Goal: Task Accomplishment & Management: Complete application form

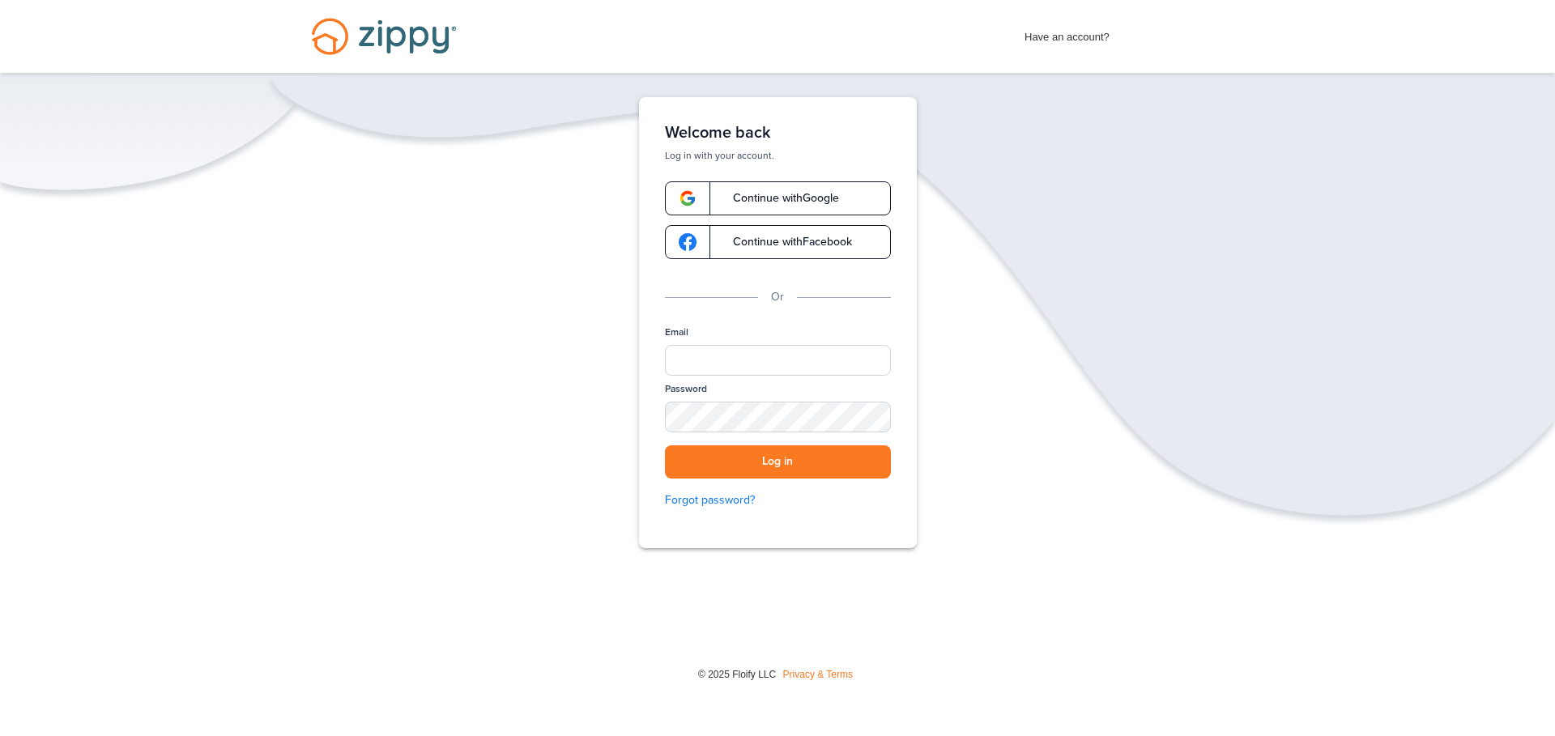
click at [814, 194] on span "Continue with Google" at bounding box center [778, 198] width 122 height 11
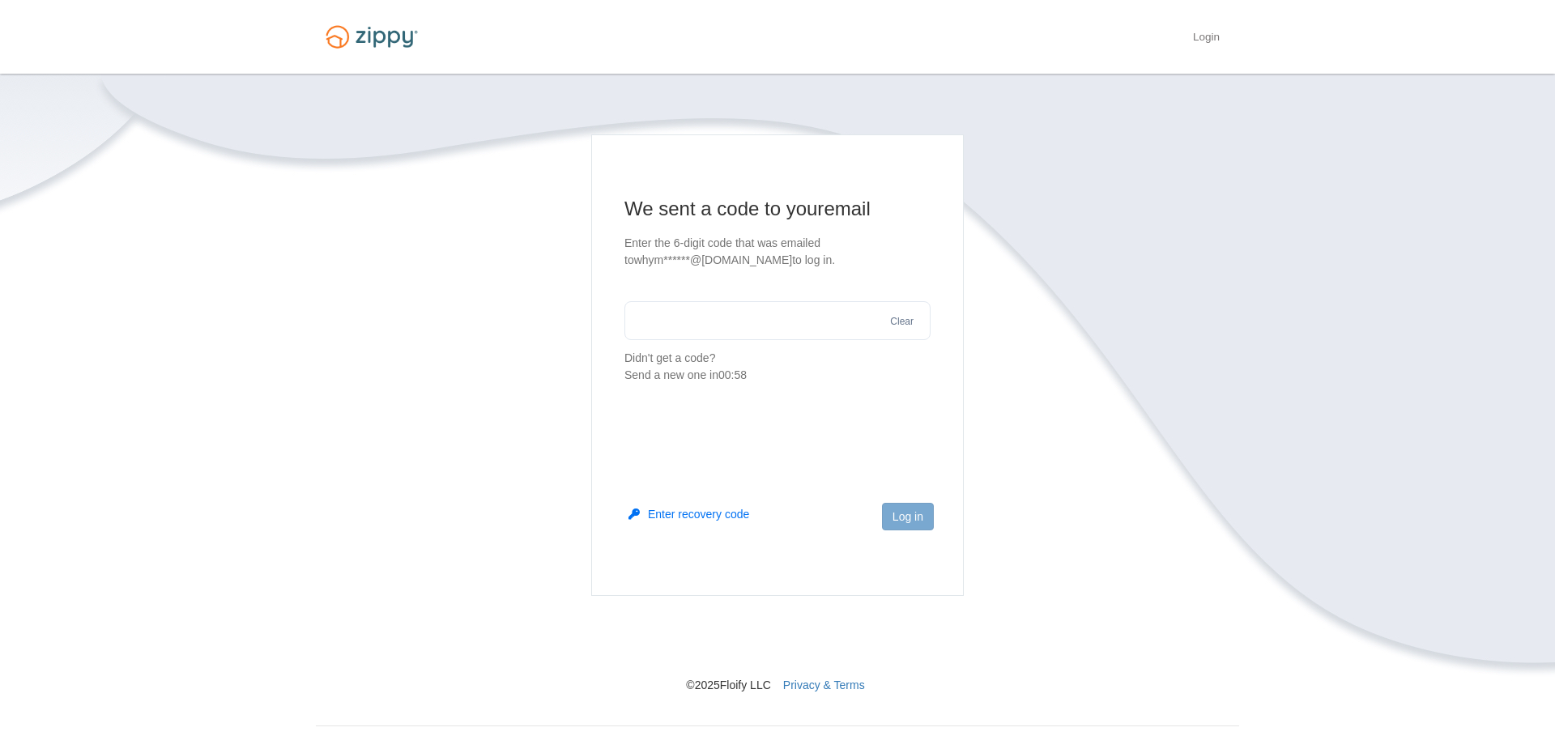
click at [771, 318] on input "text" at bounding box center [777, 320] width 306 height 39
type input "******"
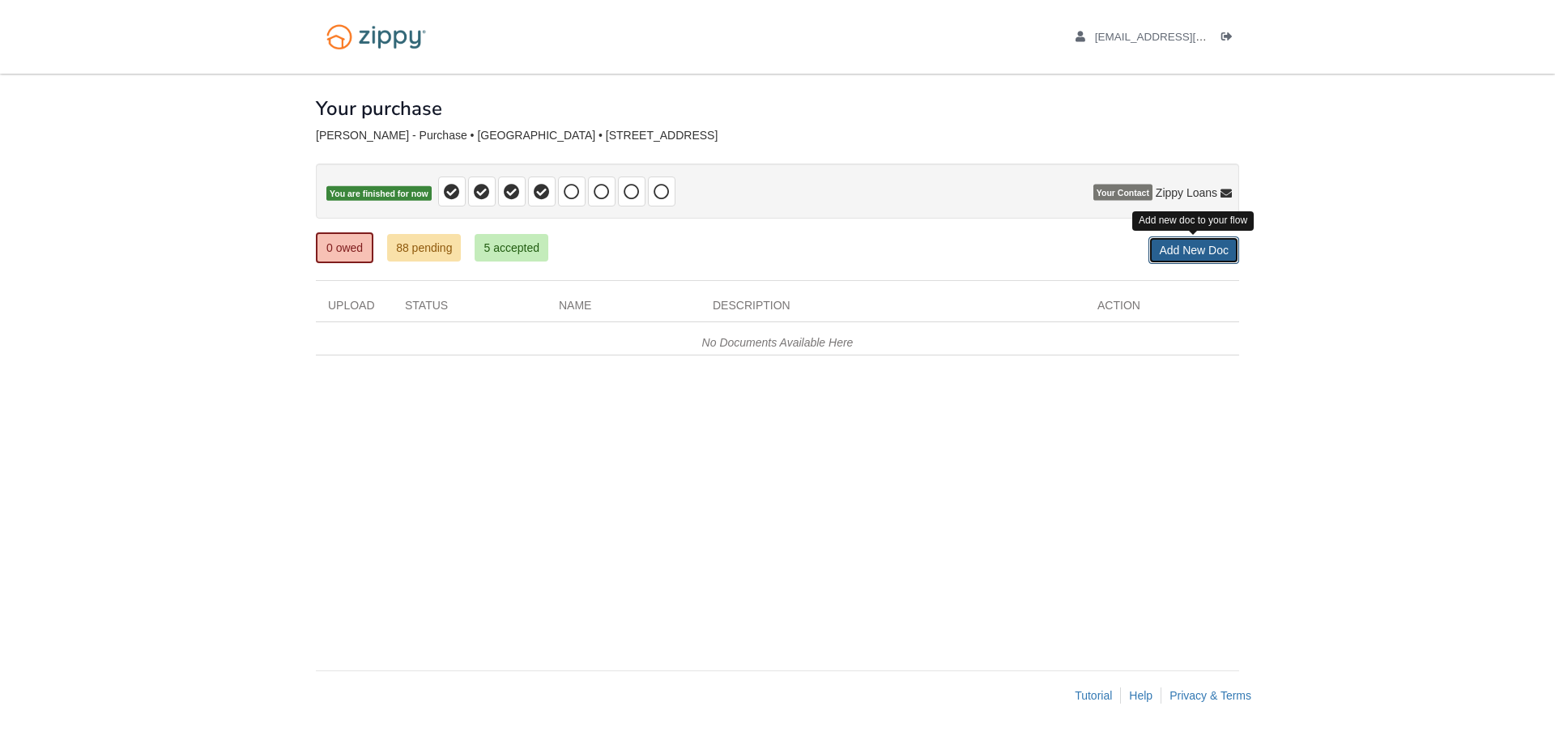
click at [1201, 256] on link "Add New Doc" at bounding box center [1193, 250] width 91 height 28
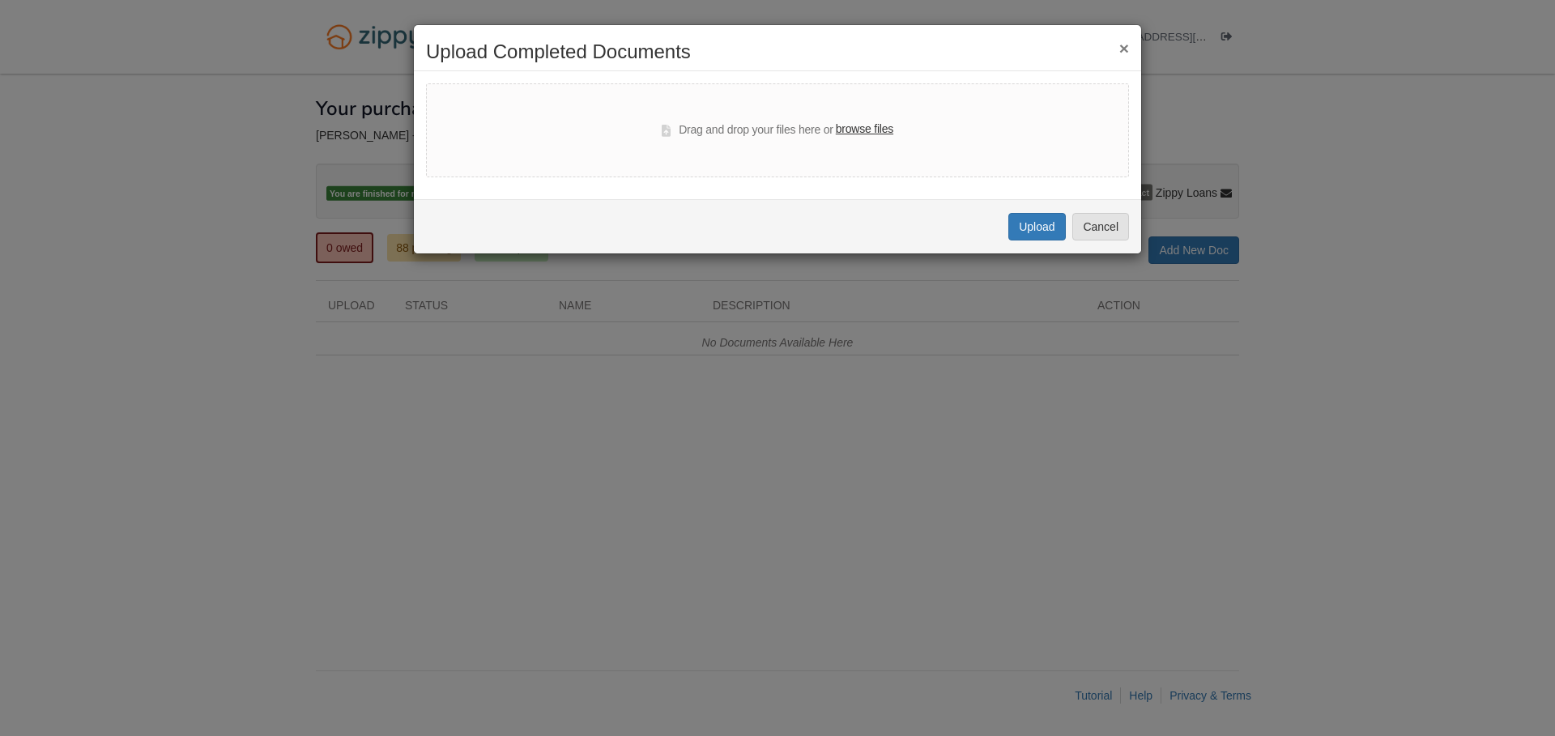
click at [869, 127] on label "browse files" at bounding box center [864, 130] width 57 height 18
click at [0, 0] on input "browse files" at bounding box center [0, 0] width 0 height 0
select select "****"
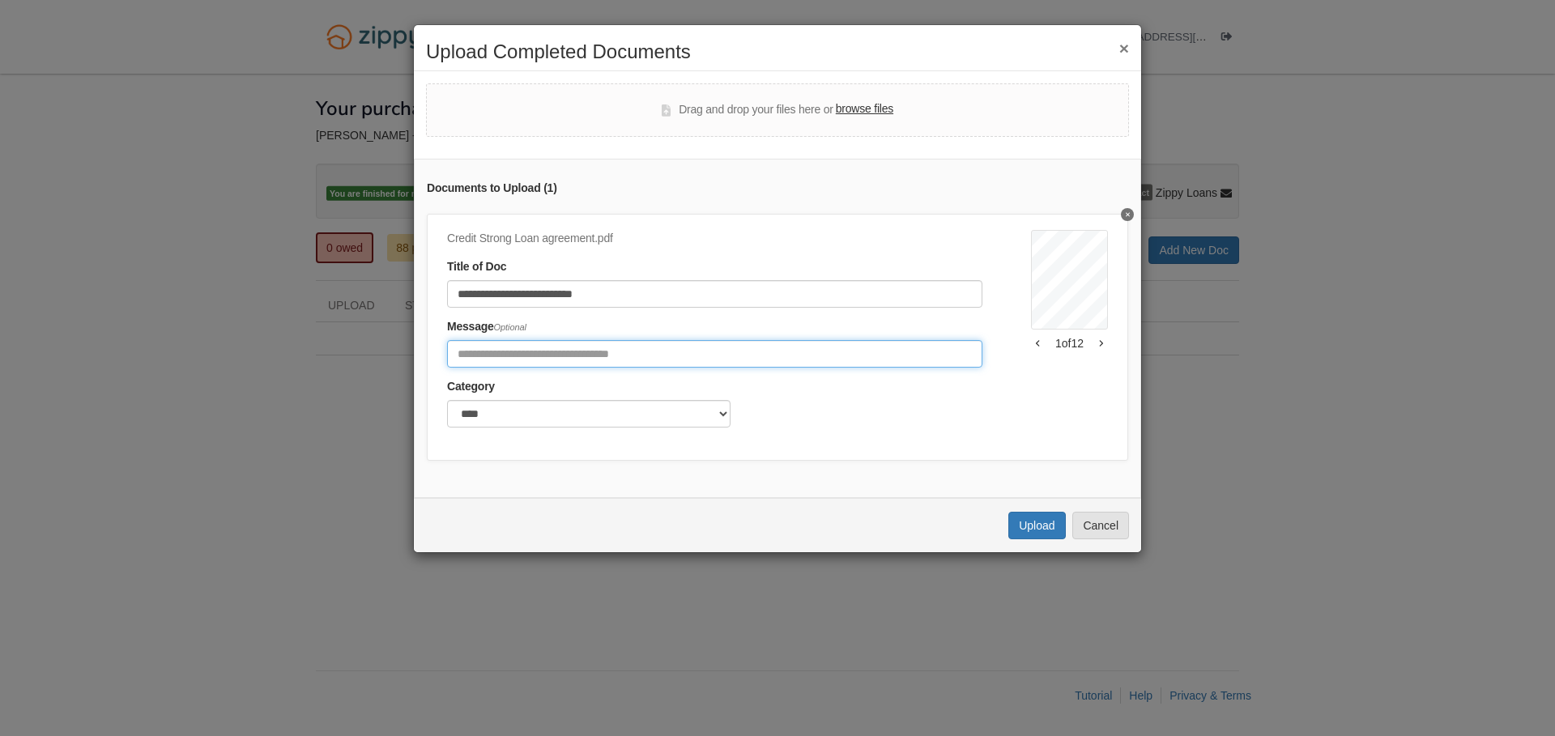
click at [602, 358] on input "Include any comments on this document" at bounding box center [714, 354] width 535 height 28
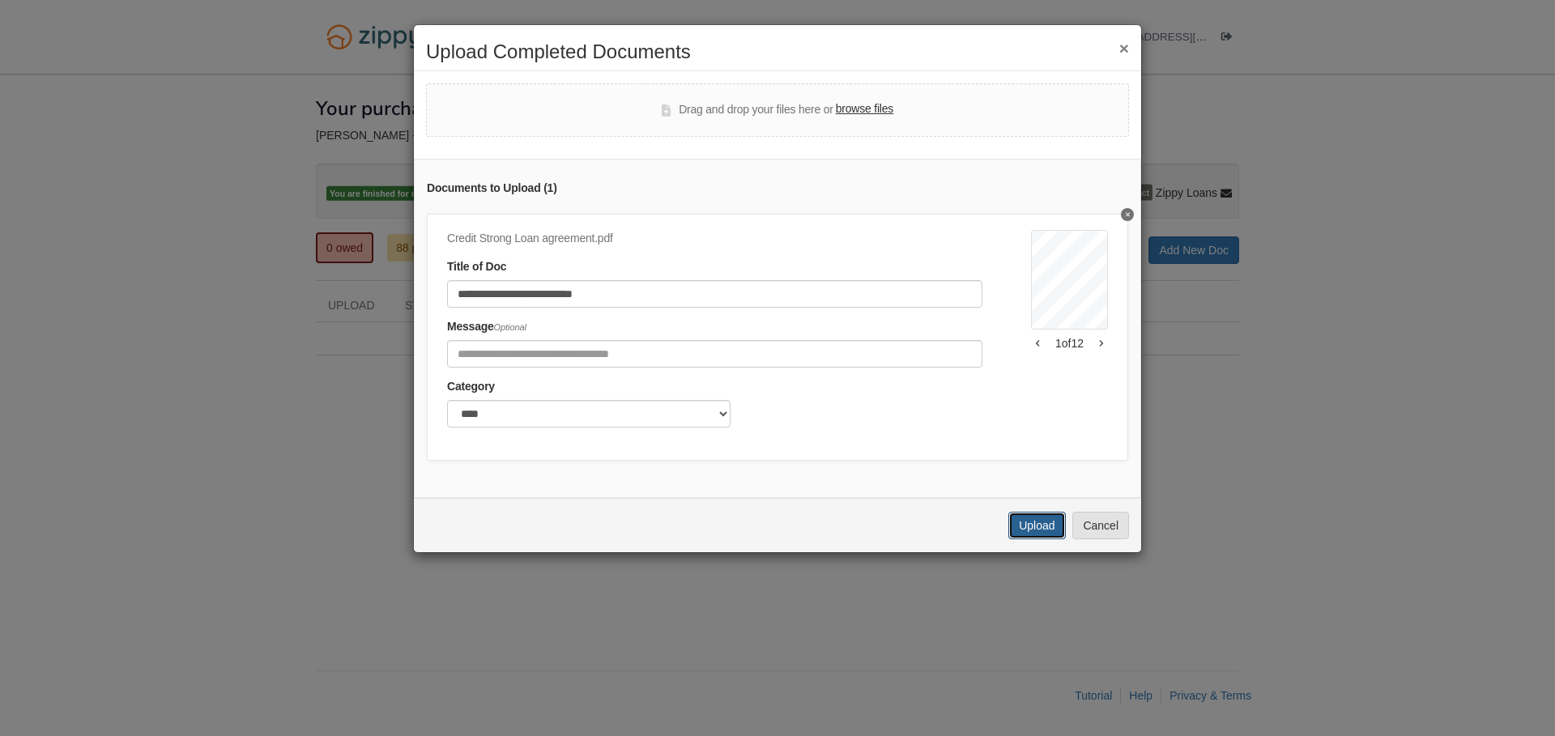
click at [1027, 534] on button "Upload" at bounding box center [1036, 526] width 57 height 28
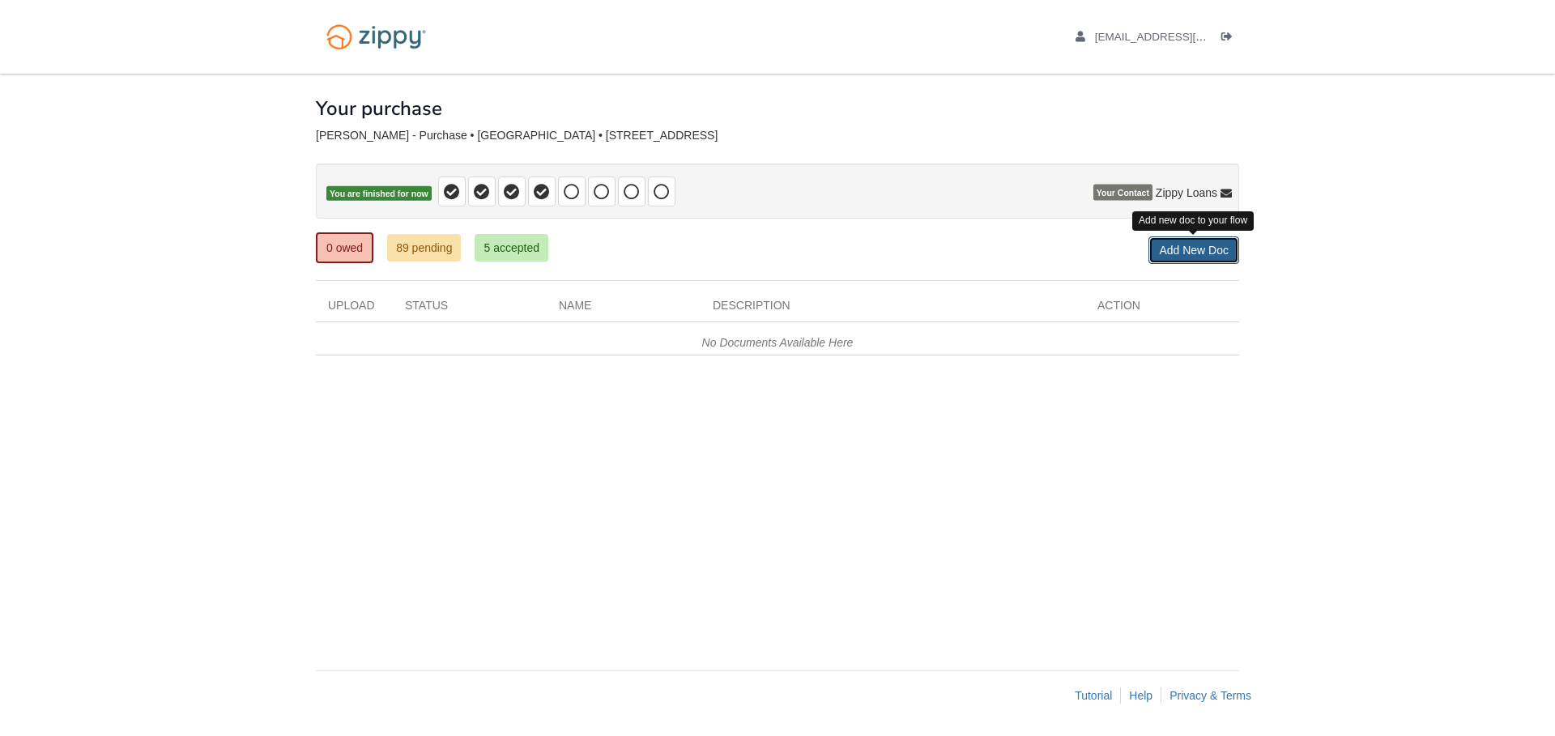
click at [1220, 260] on link "Add New Doc" at bounding box center [1193, 250] width 91 height 28
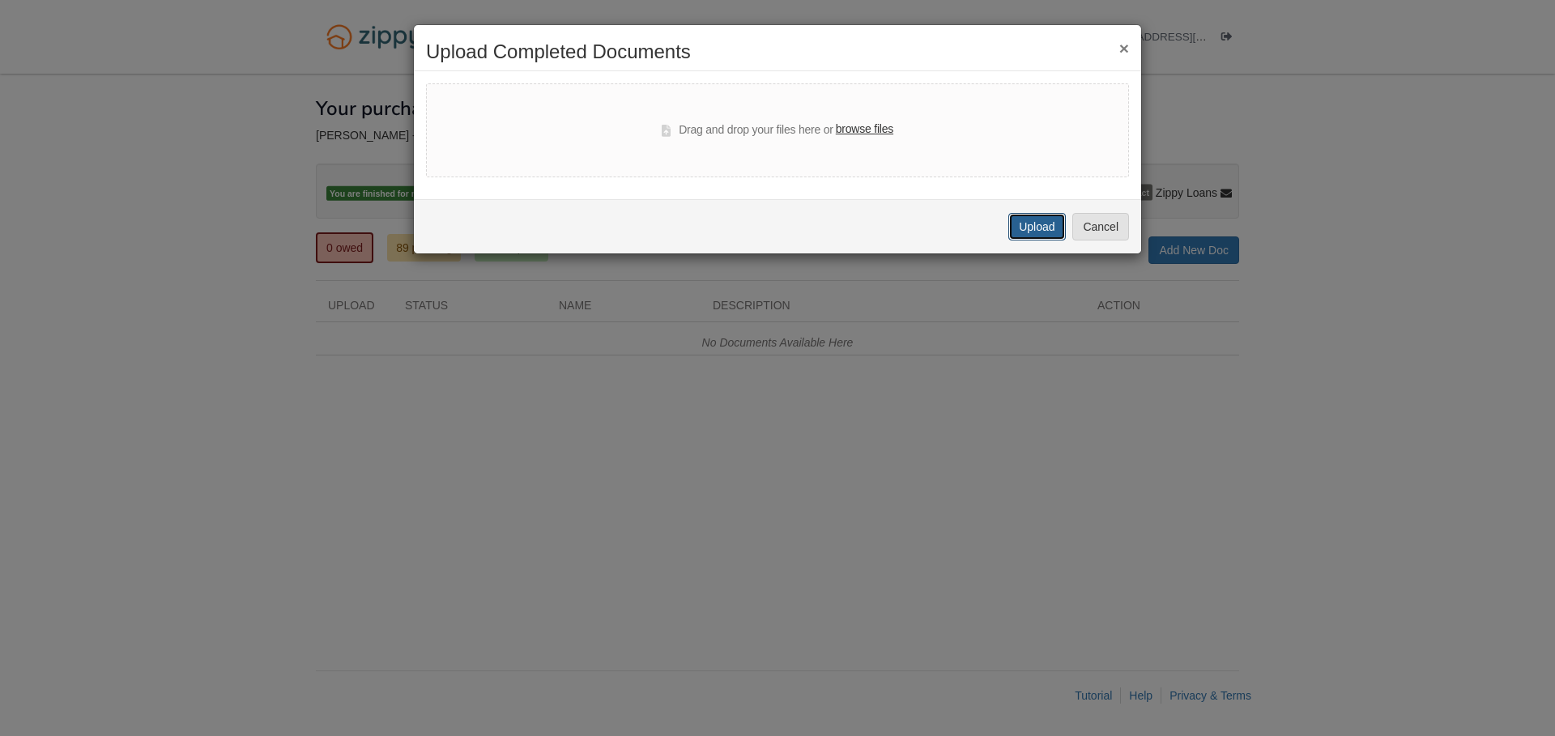
click at [1036, 234] on button "Upload" at bounding box center [1036, 227] width 57 height 28
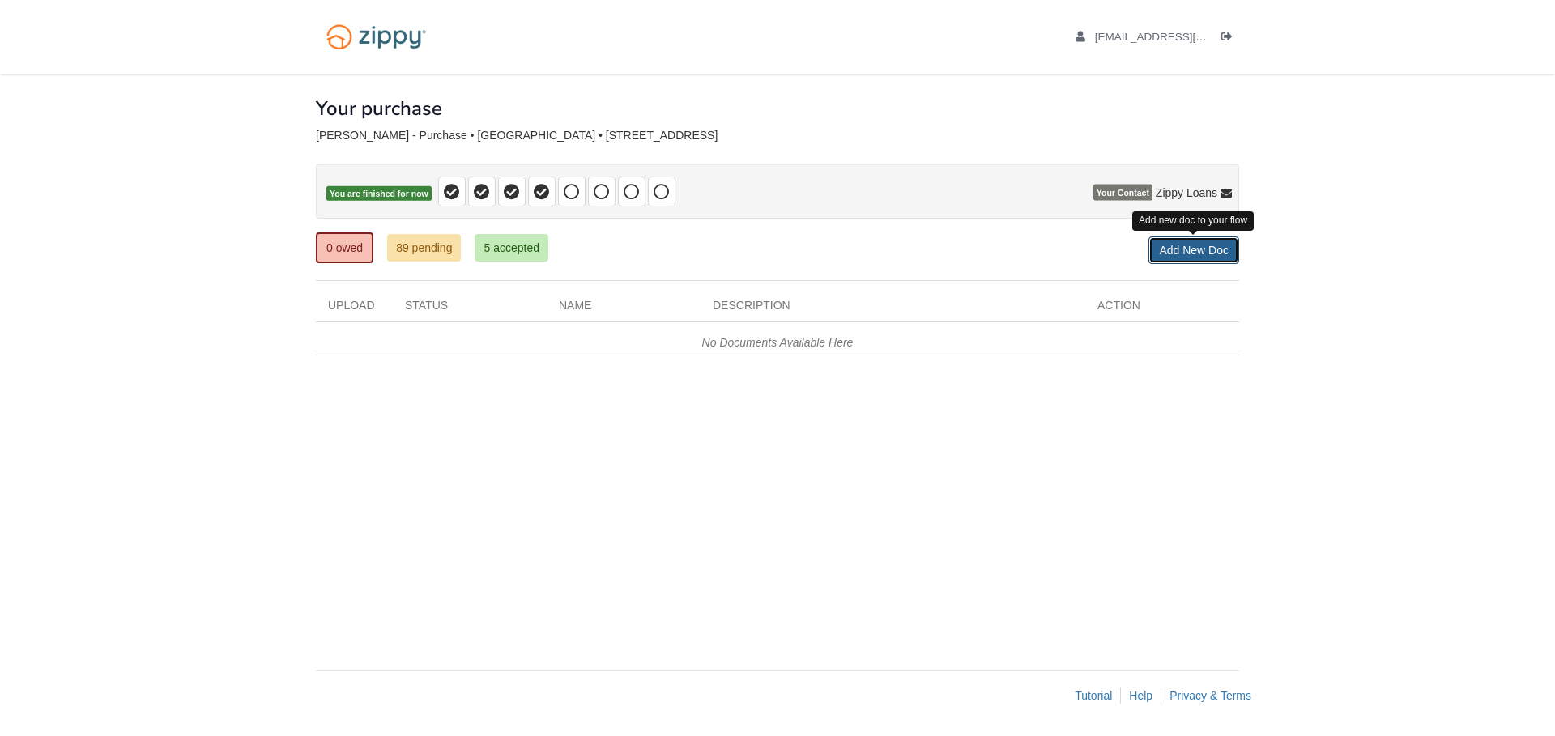
click at [1195, 257] on link "Add New Doc" at bounding box center [1193, 250] width 91 height 28
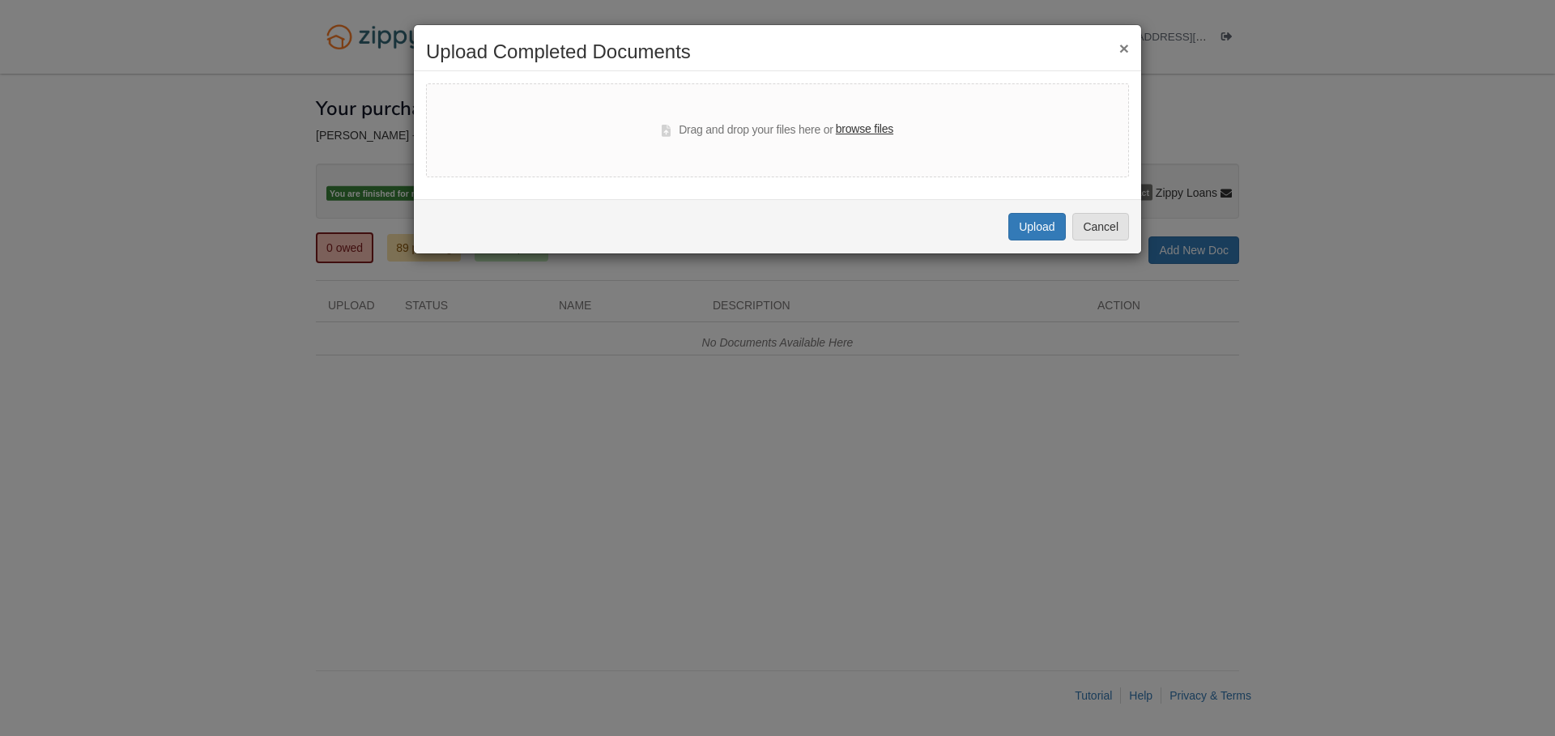
click at [856, 130] on label "browse files" at bounding box center [864, 130] width 57 height 18
click at [0, 0] on input "browse files" at bounding box center [0, 0] width 0 height 0
select select "****"
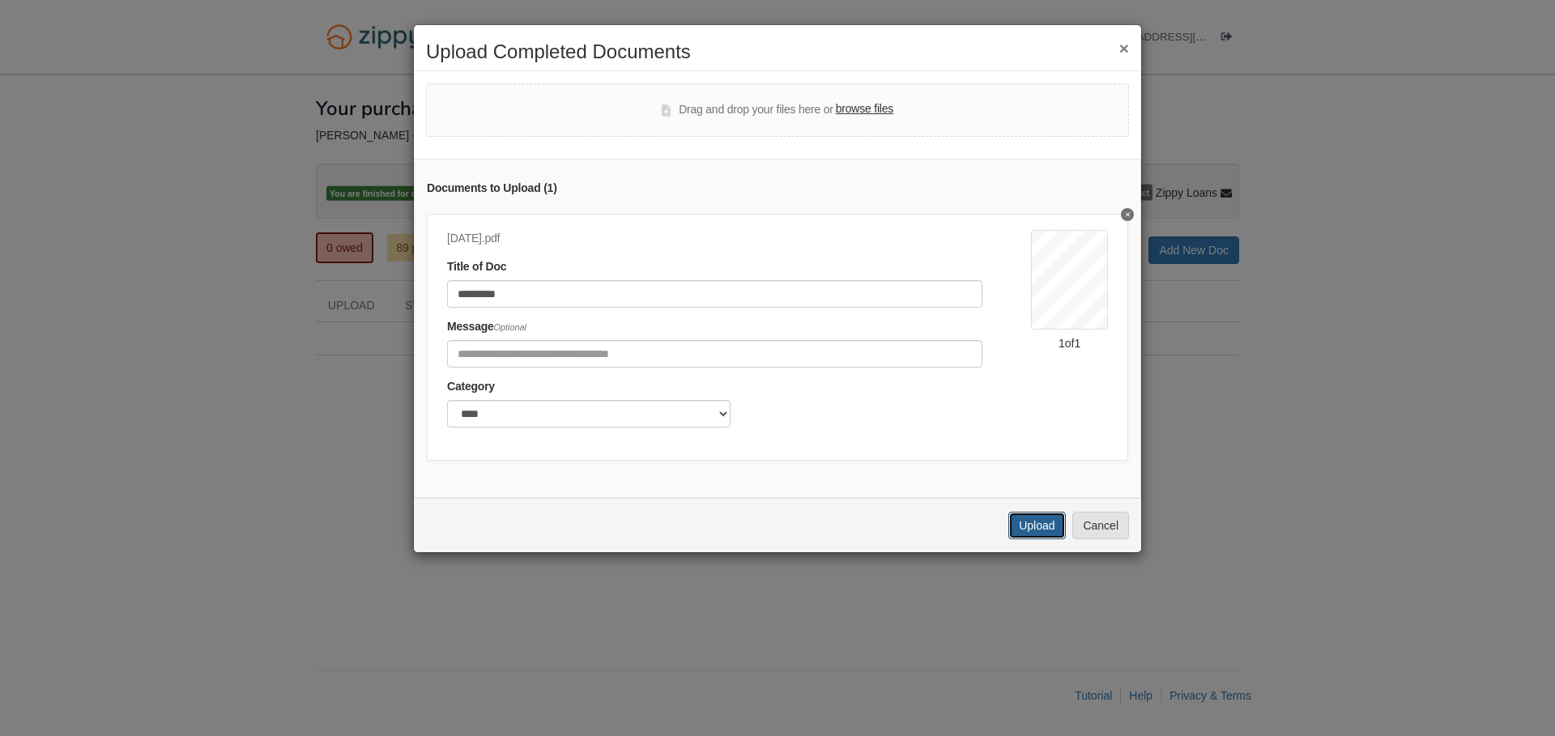
click at [1028, 517] on button "Upload" at bounding box center [1036, 526] width 57 height 28
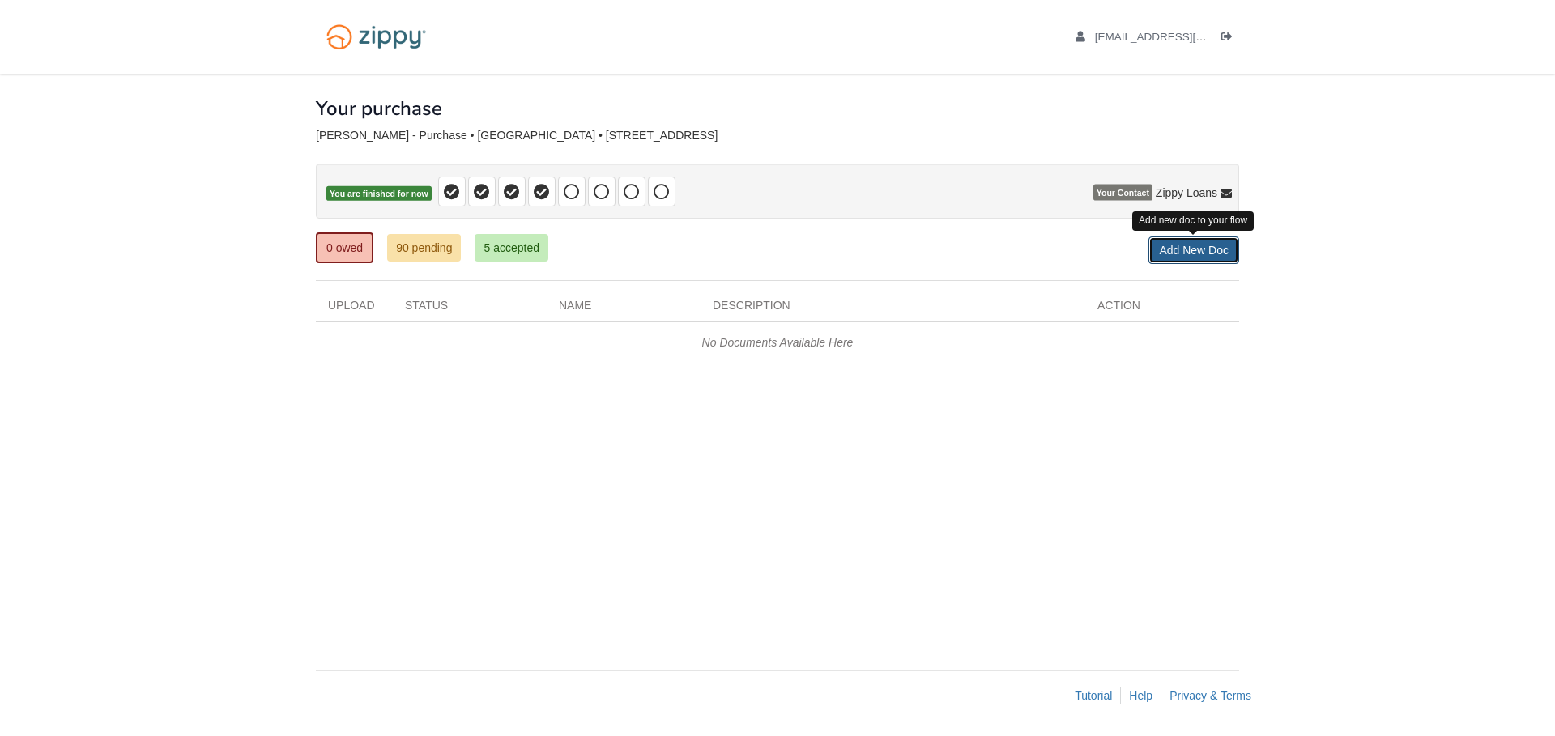
click at [1171, 253] on link "Add New Doc" at bounding box center [1193, 250] width 91 height 28
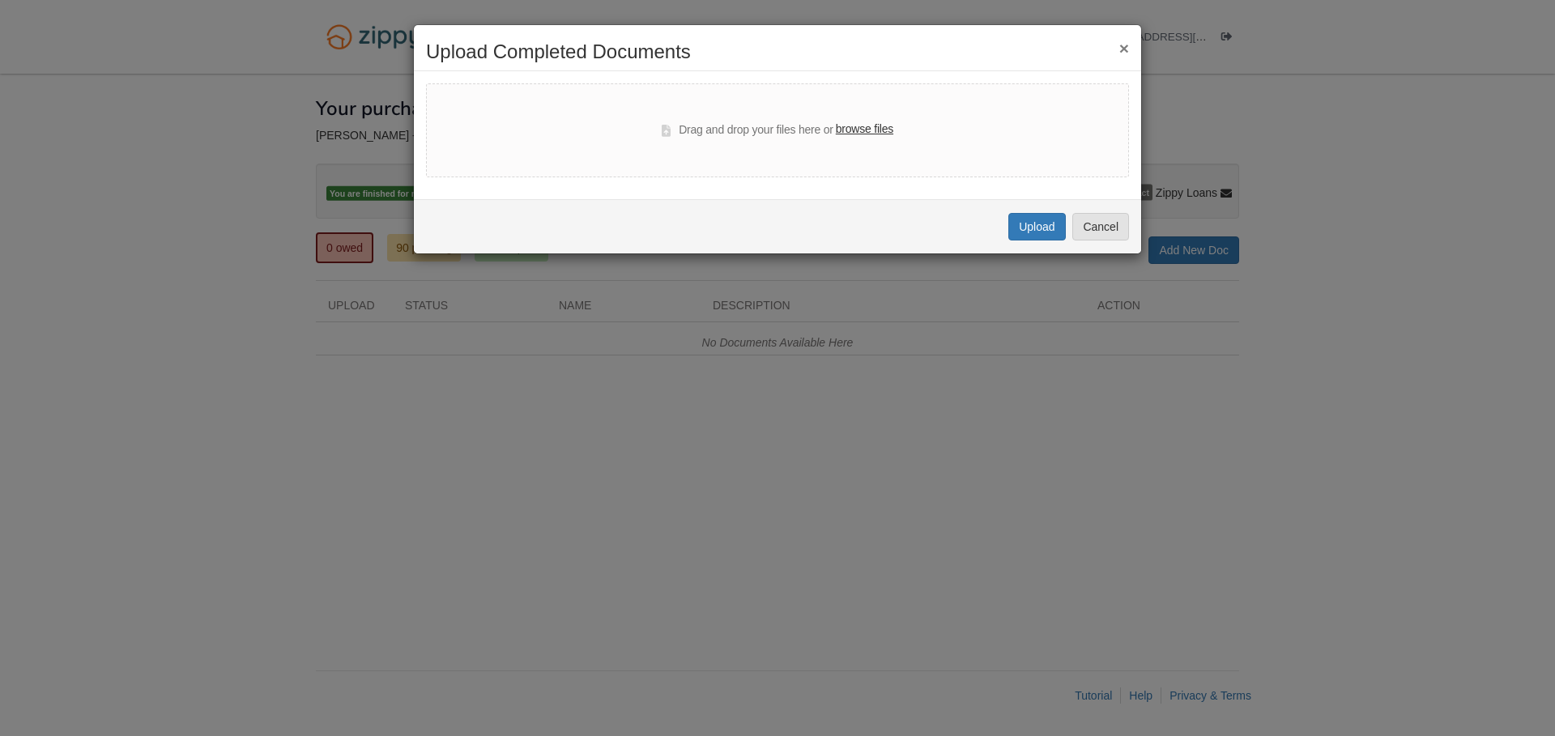
click at [841, 131] on label "browse files" at bounding box center [864, 130] width 57 height 18
click at [0, 0] on input "browse files" at bounding box center [0, 0] width 0 height 0
select select "****"
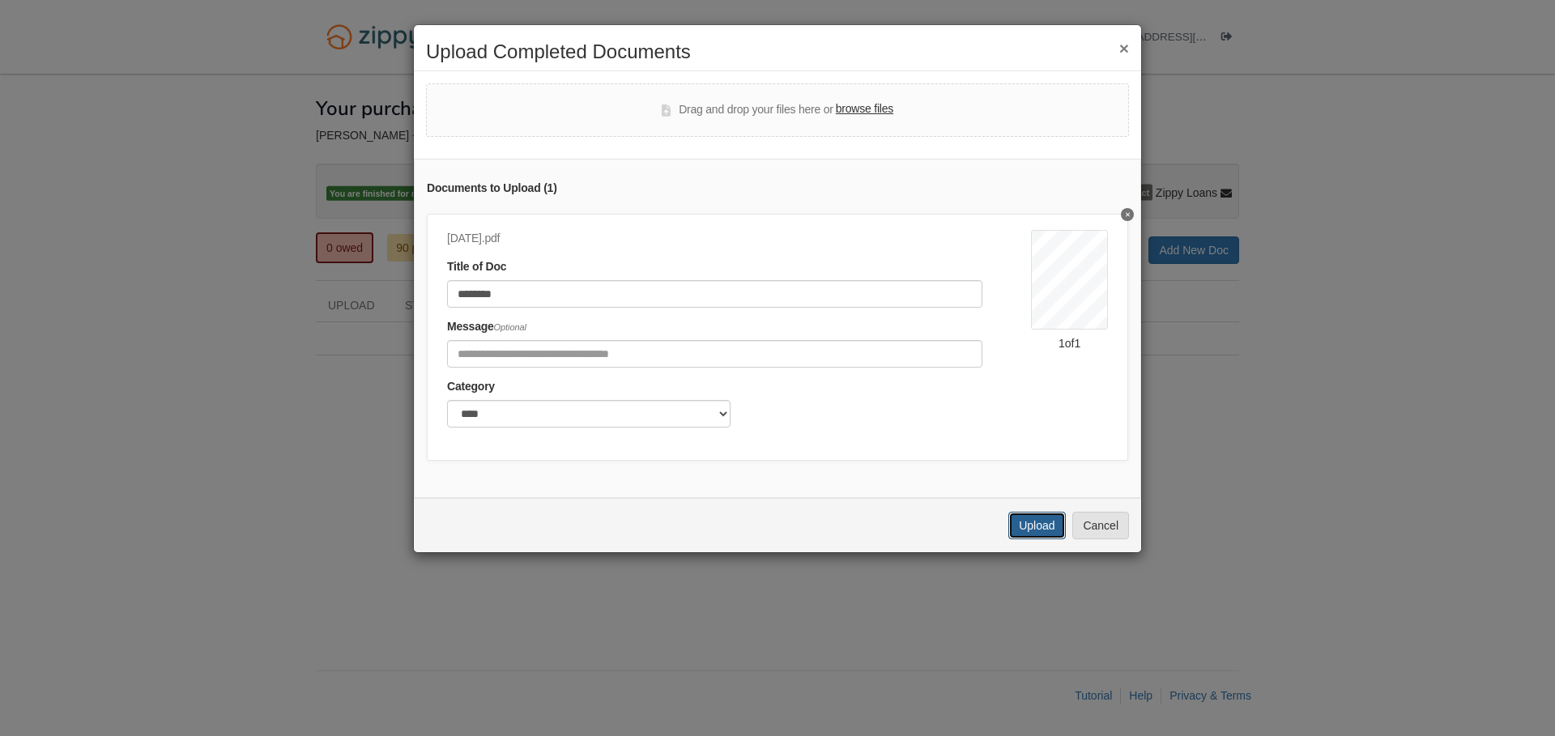
click at [1027, 525] on button "Upload" at bounding box center [1036, 526] width 57 height 28
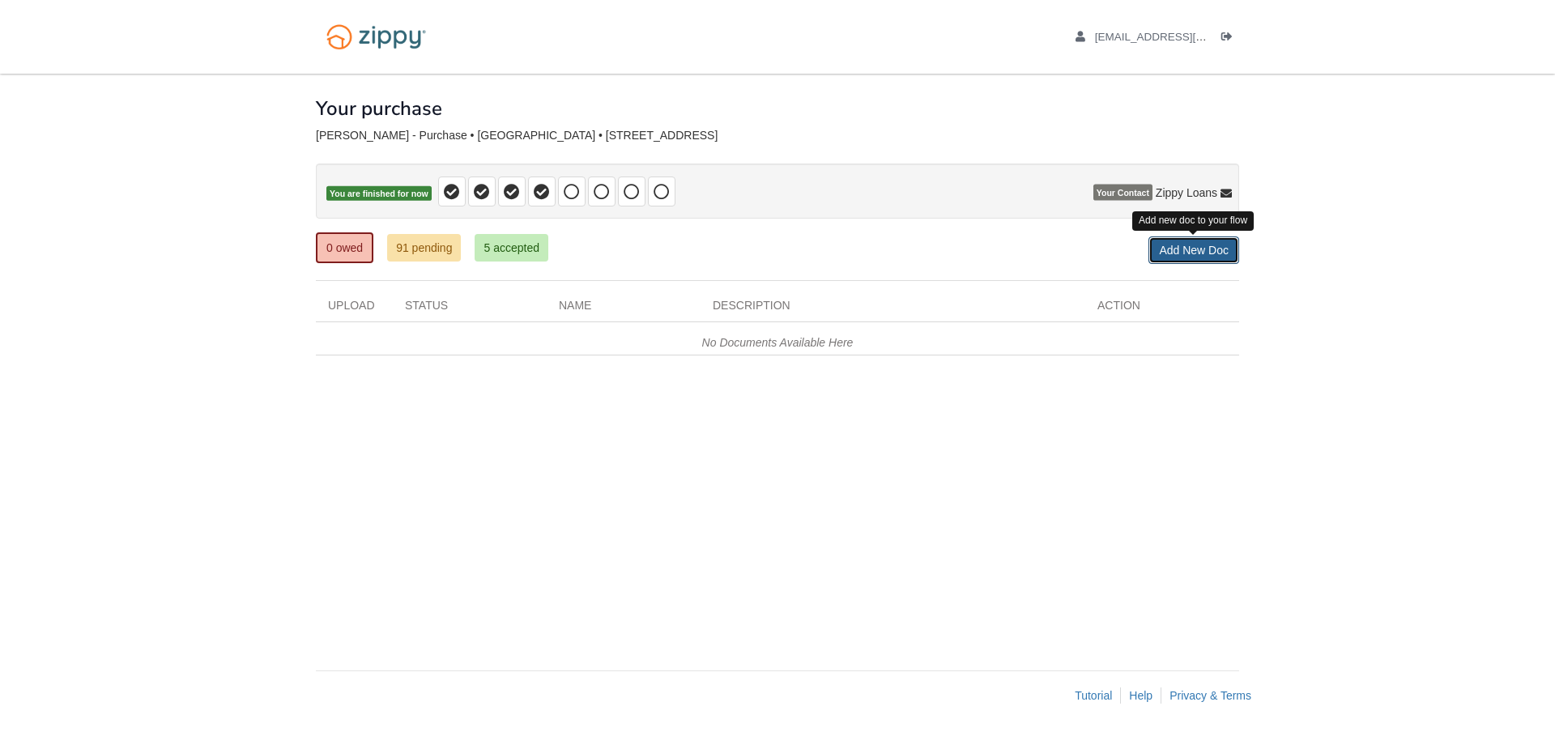
click at [1201, 248] on link "Add New Doc" at bounding box center [1193, 250] width 91 height 28
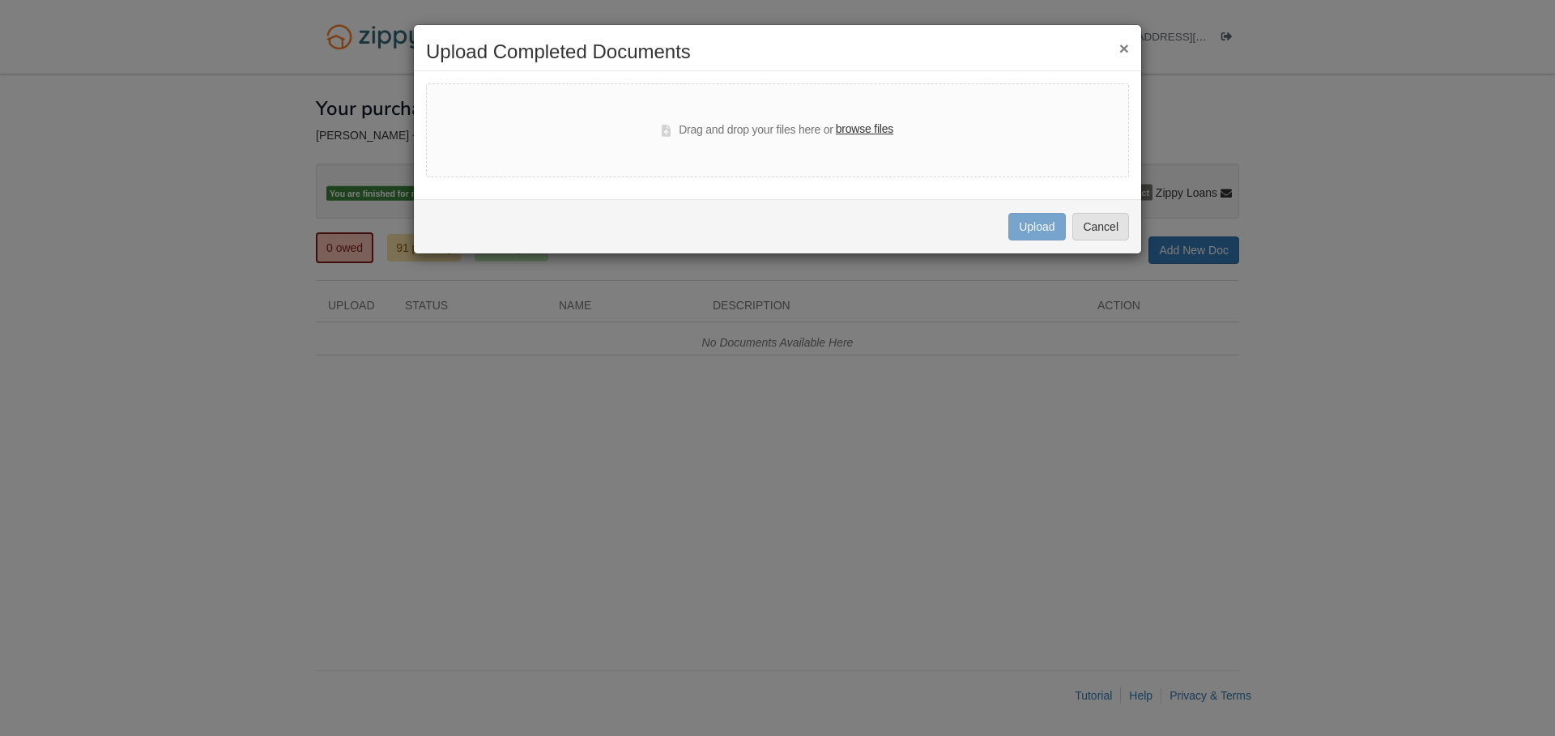
click at [867, 137] on label "browse files" at bounding box center [864, 130] width 57 height 18
click at [0, 0] on input "browse files" at bounding box center [0, 0] width 0 height 0
select select "****"
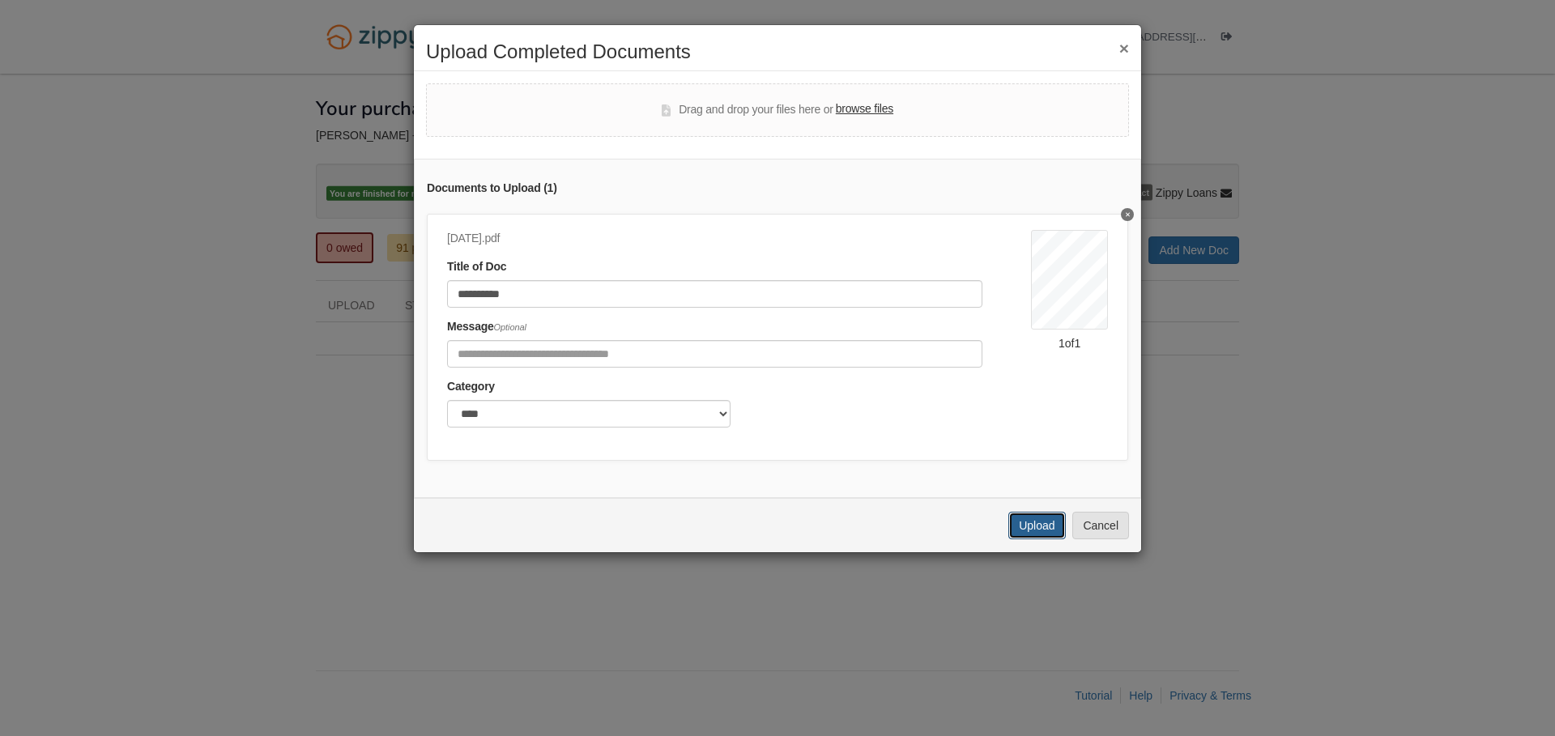
click at [1017, 524] on button "Upload" at bounding box center [1036, 526] width 57 height 28
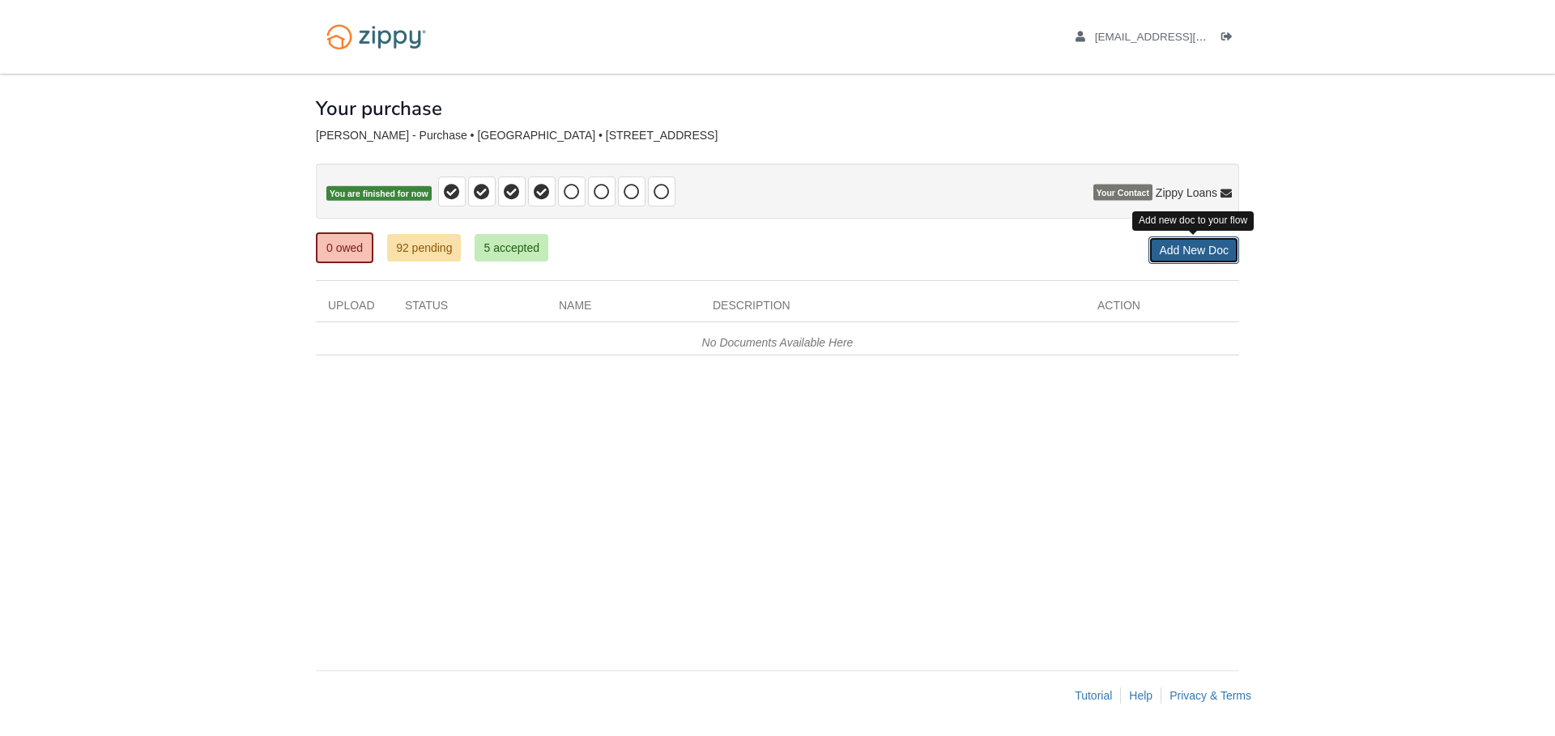
click at [1190, 253] on link "Add New Doc" at bounding box center [1193, 250] width 91 height 28
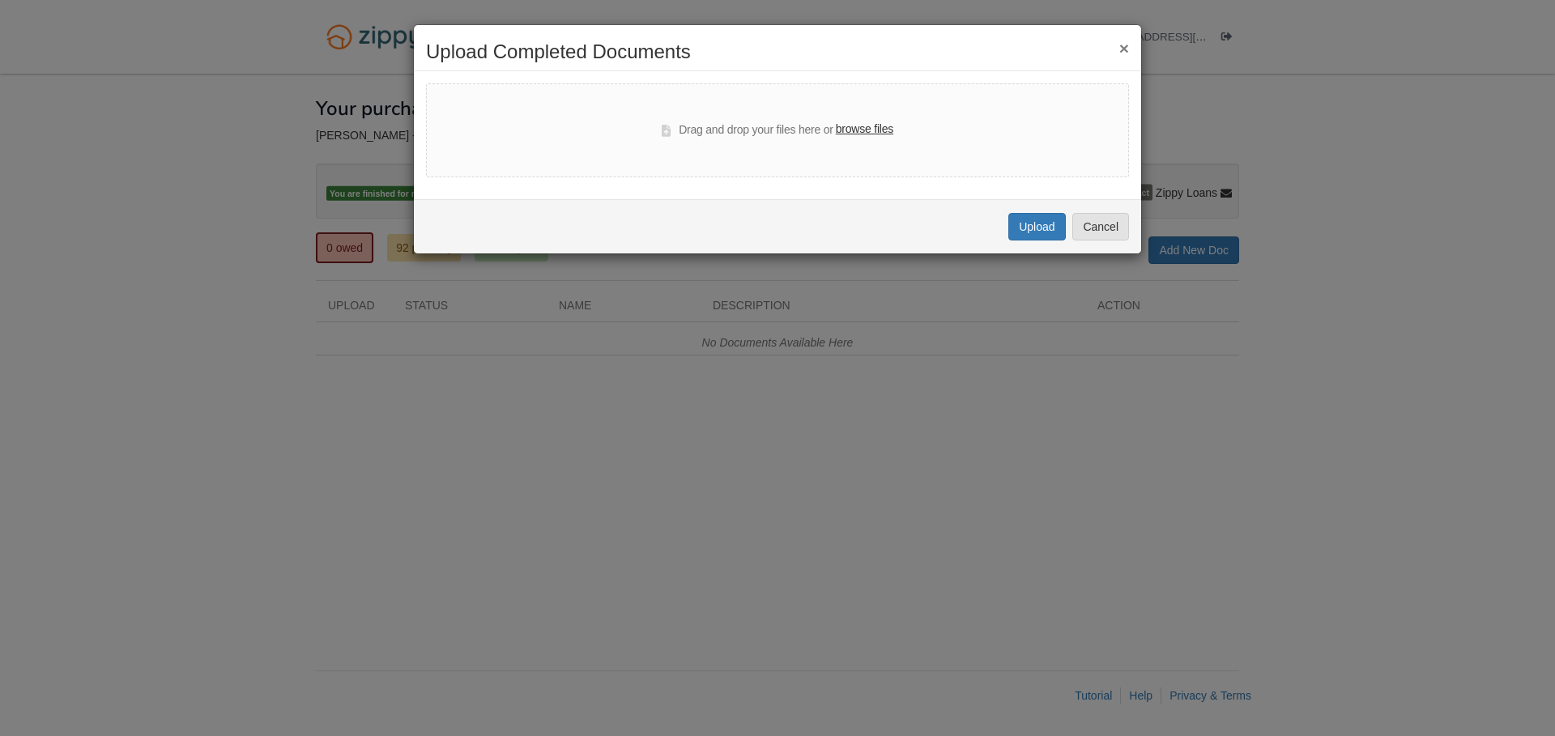
click at [887, 133] on label "browse files" at bounding box center [864, 130] width 57 height 18
click at [0, 0] on input "browse files" at bounding box center [0, 0] width 0 height 0
select select "****"
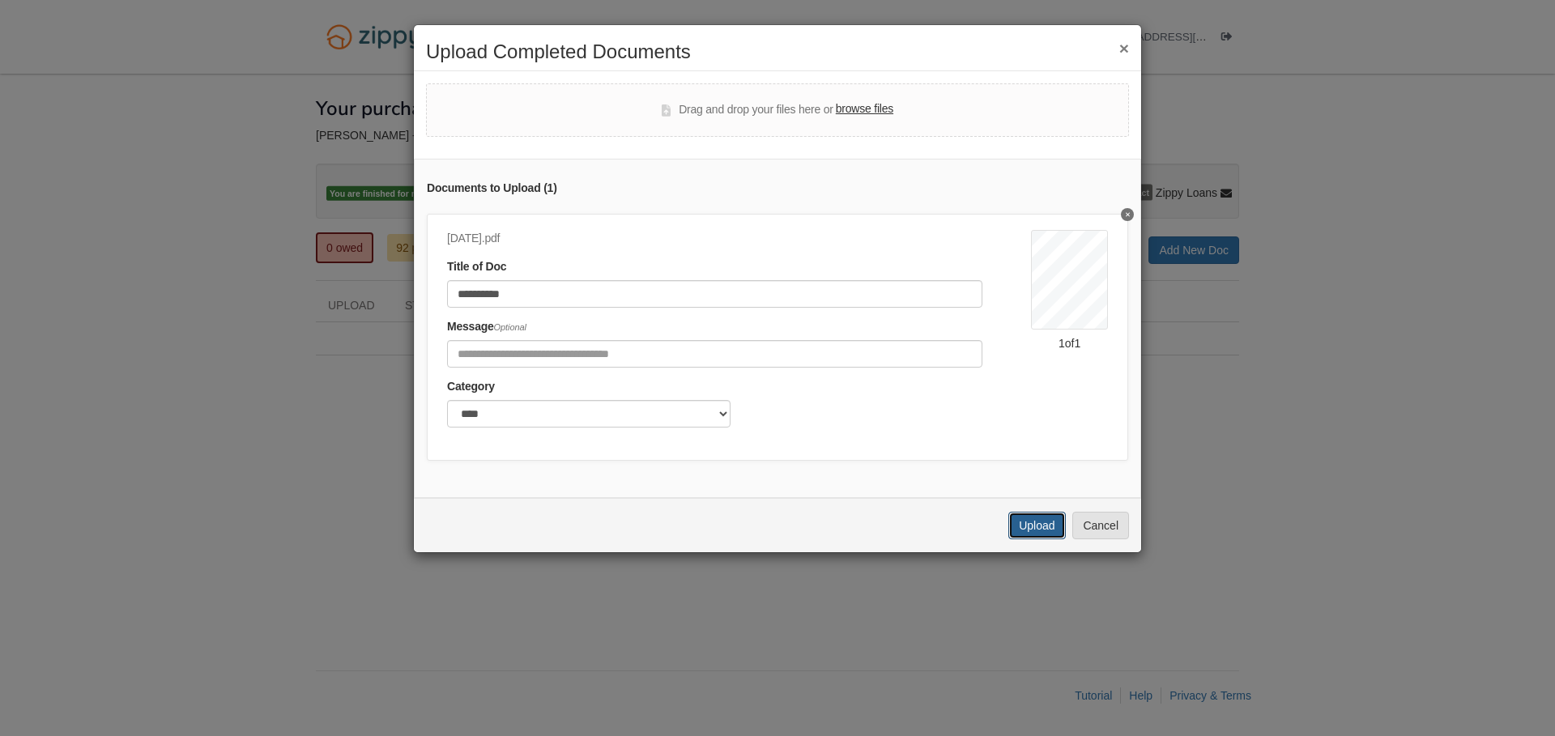
click at [1016, 530] on button "Upload" at bounding box center [1036, 526] width 57 height 28
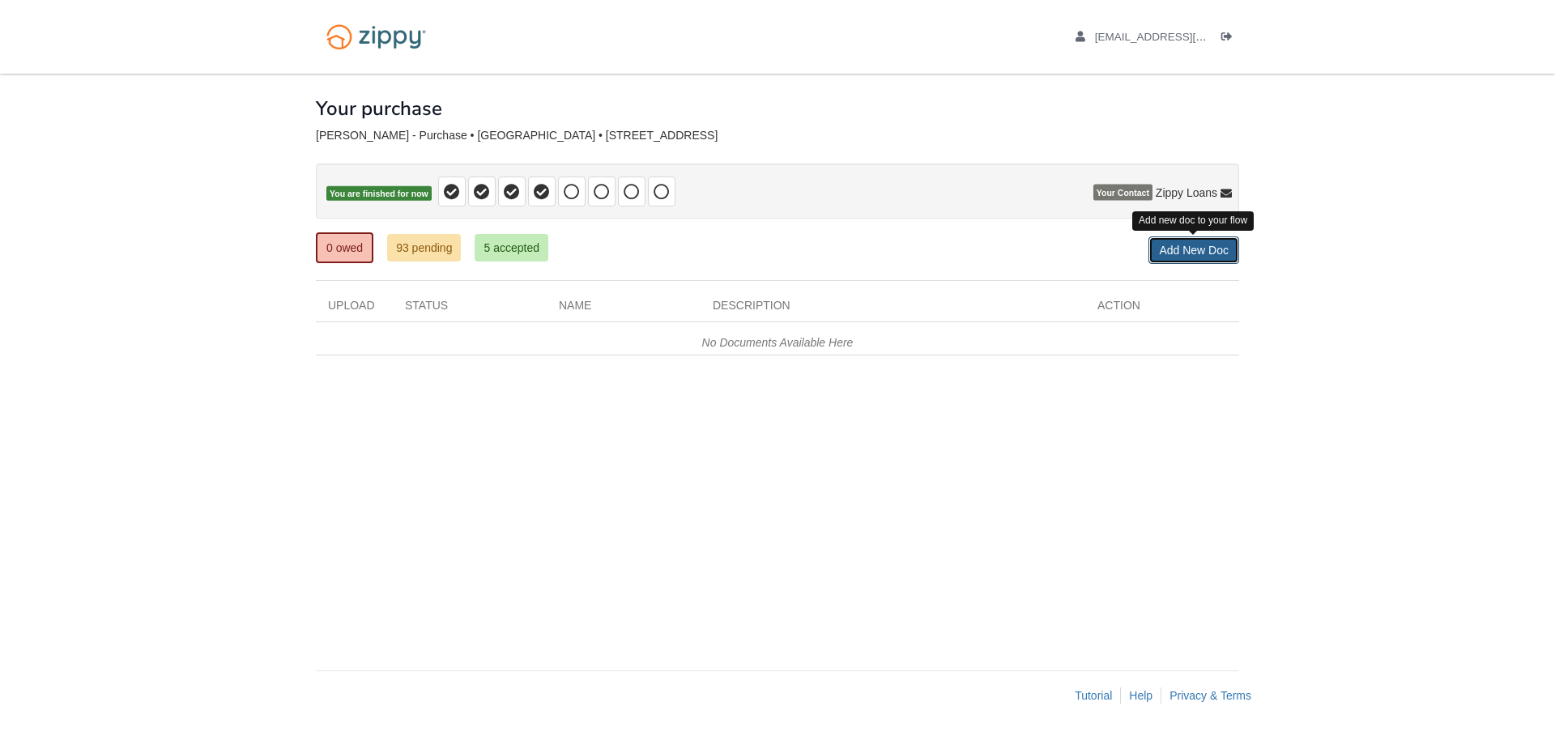
click at [1214, 258] on link "Add New Doc" at bounding box center [1193, 250] width 91 height 28
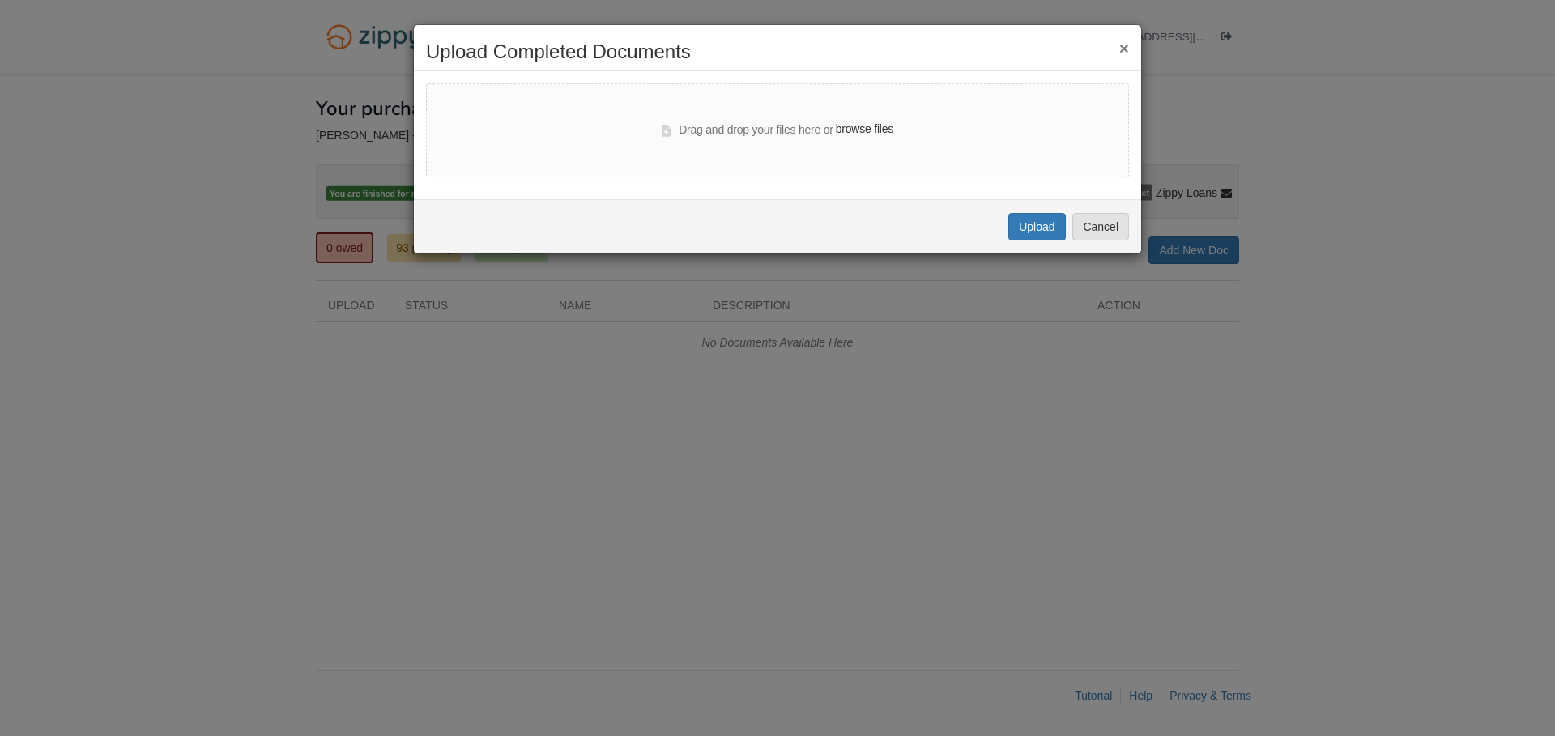
click at [870, 129] on label "browse files" at bounding box center [864, 130] width 57 height 18
click at [0, 0] on input "browse files" at bounding box center [0, 0] width 0 height 0
select select "****"
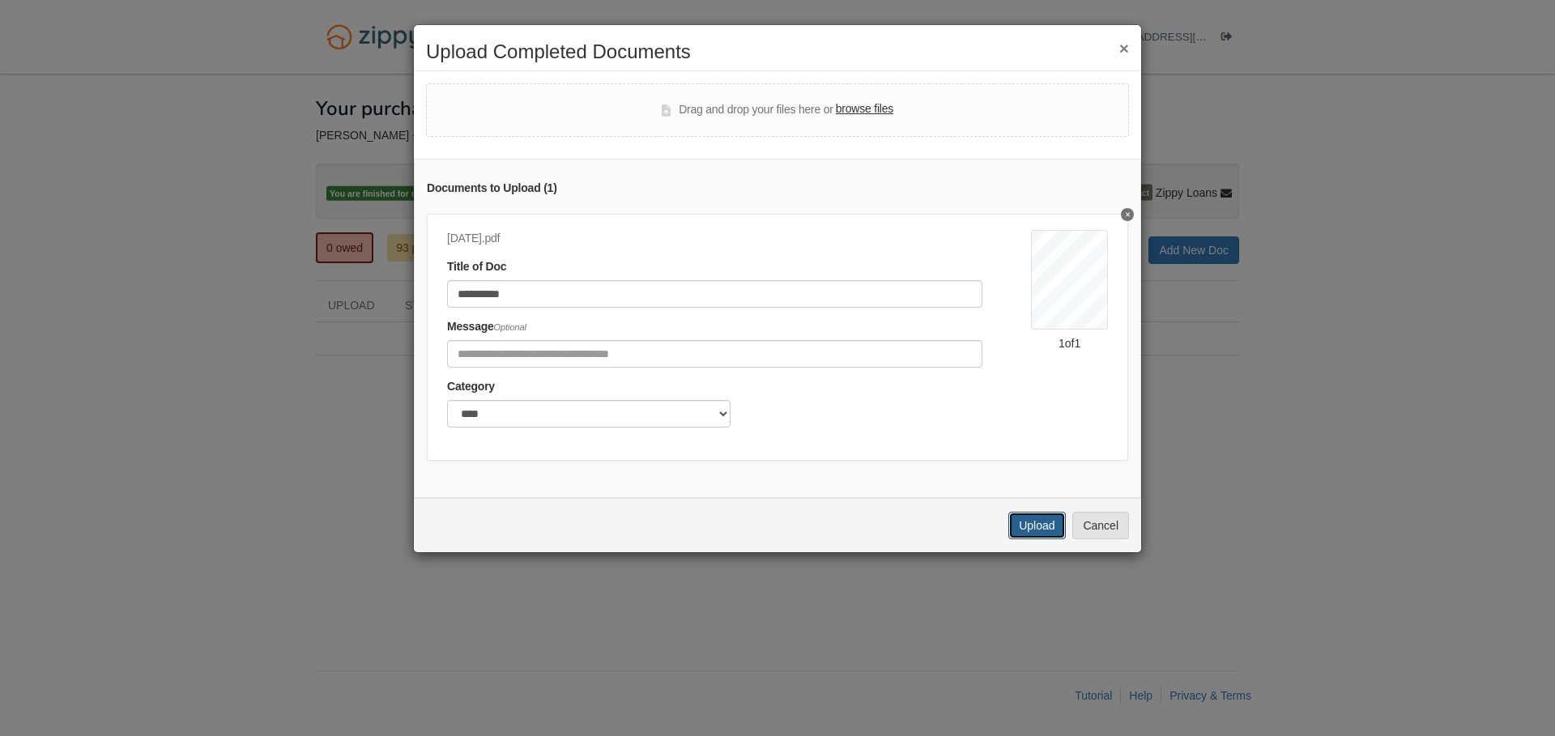
click at [1018, 521] on button "Upload" at bounding box center [1036, 526] width 57 height 28
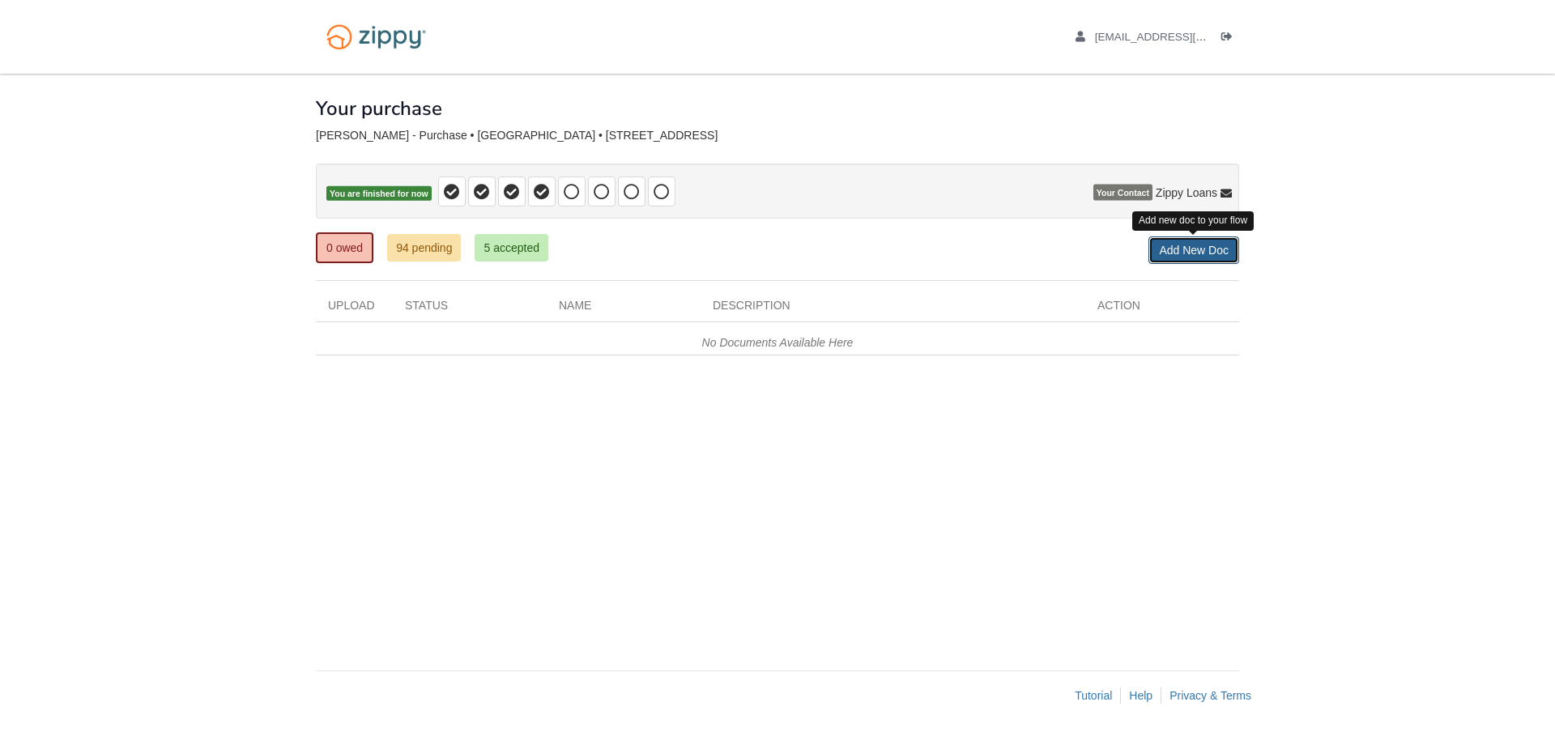
click at [1175, 262] on link "Add New Doc" at bounding box center [1193, 250] width 91 height 28
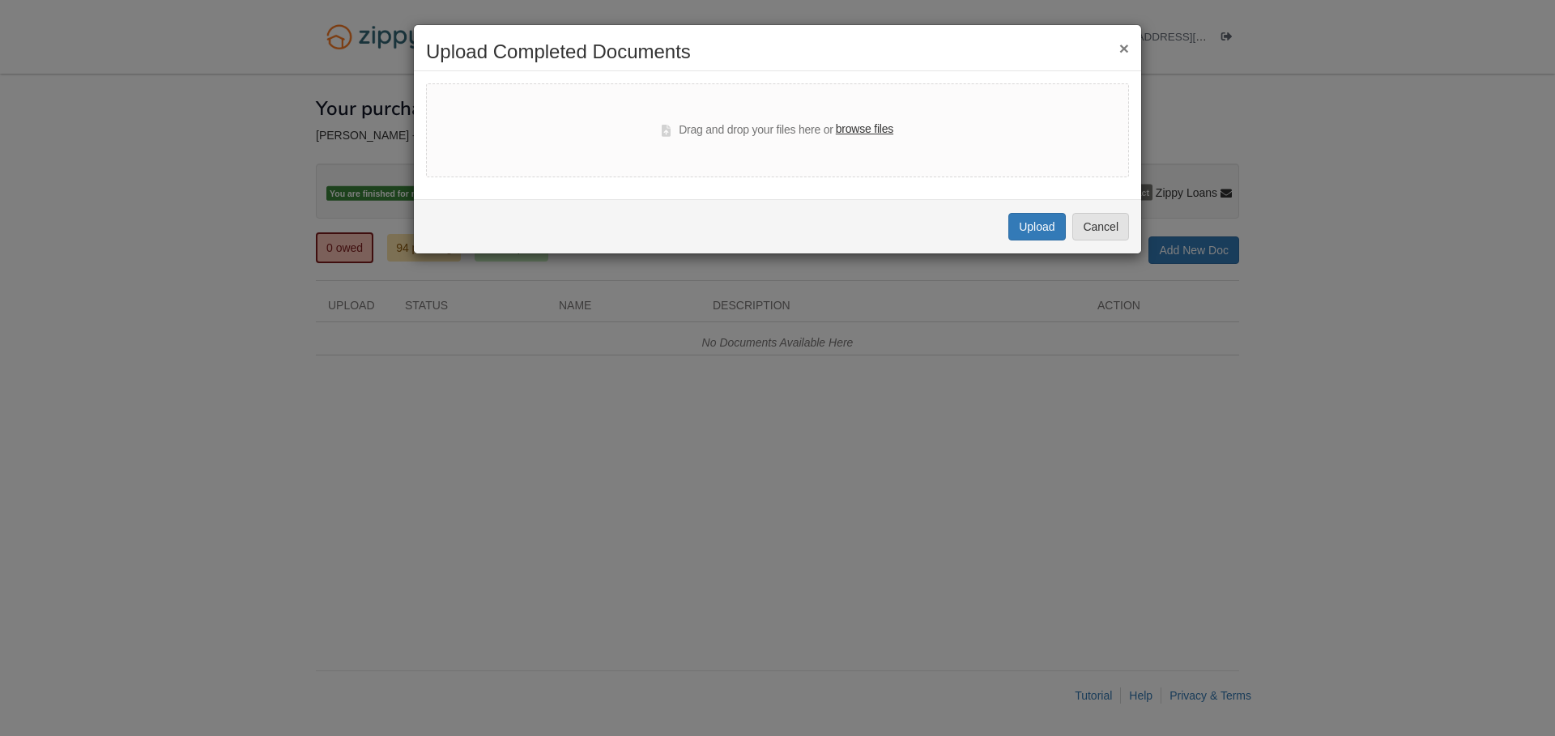
click at [847, 125] on label "browse files" at bounding box center [864, 130] width 57 height 18
click at [0, 0] on input "browse files" at bounding box center [0, 0] width 0 height 0
select select "****"
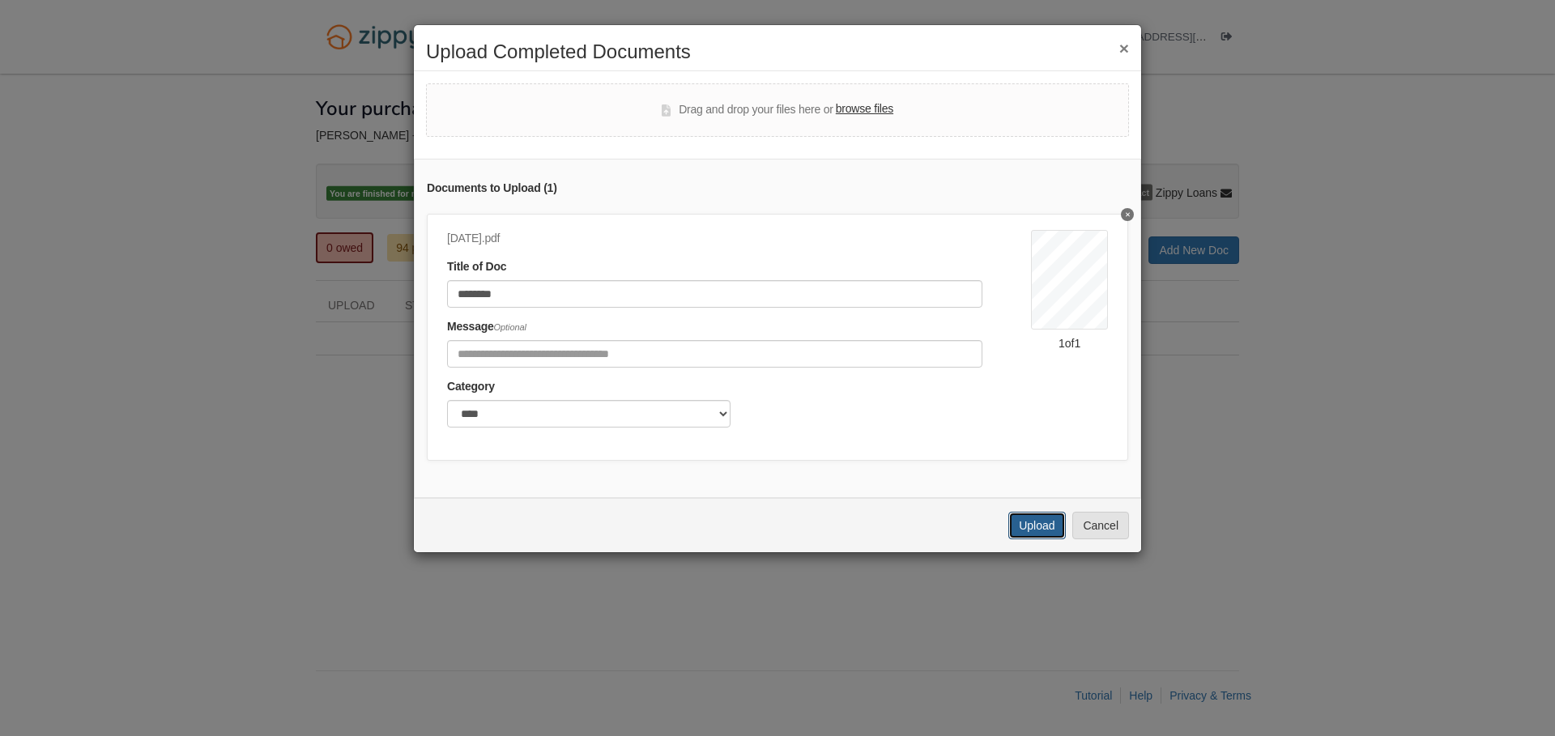
click at [1019, 525] on button "Upload" at bounding box center [1036, 526] width 57 height 28
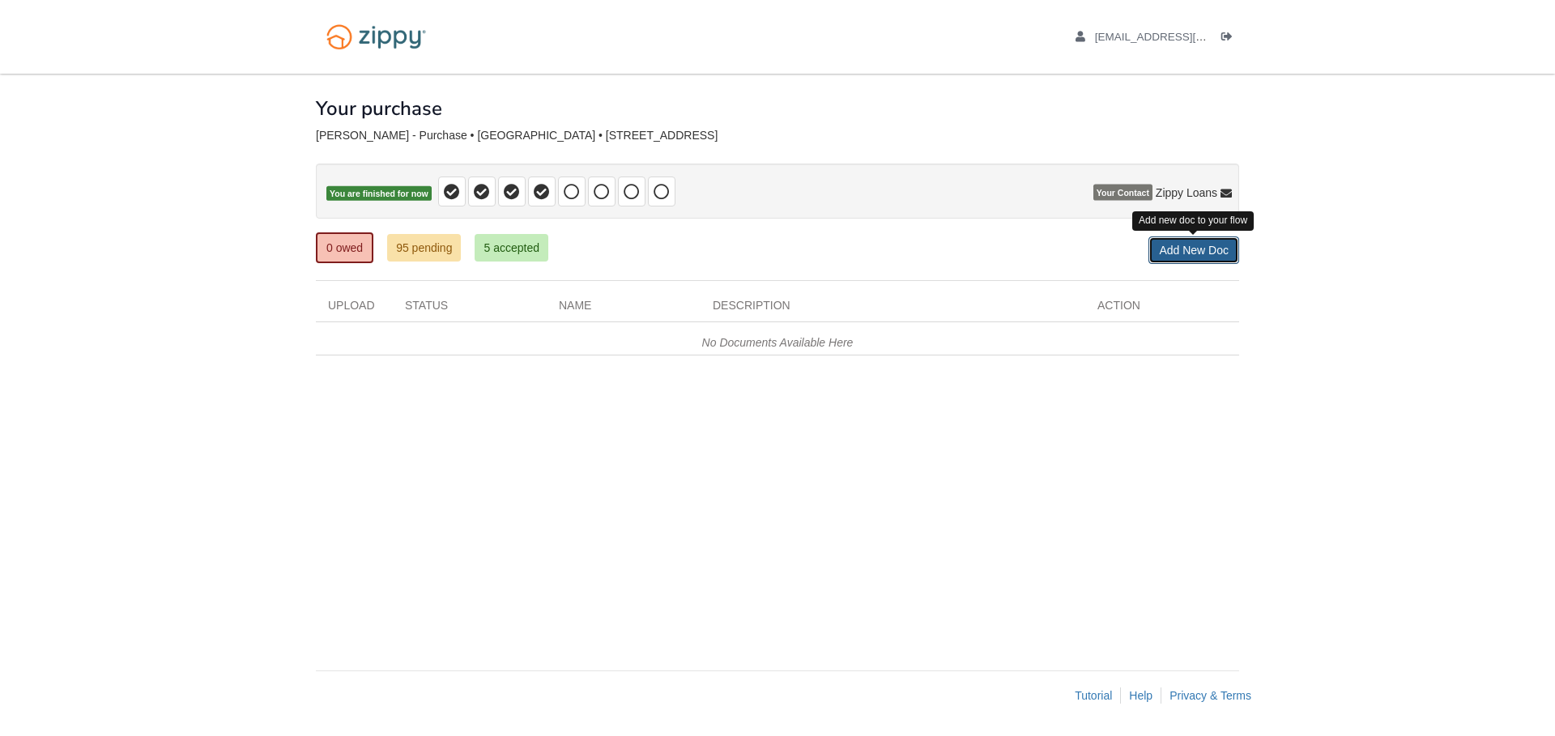
click at [1178, 244] on link "Add New Doc" at bounding box center [1193, 250] width 91 height 28
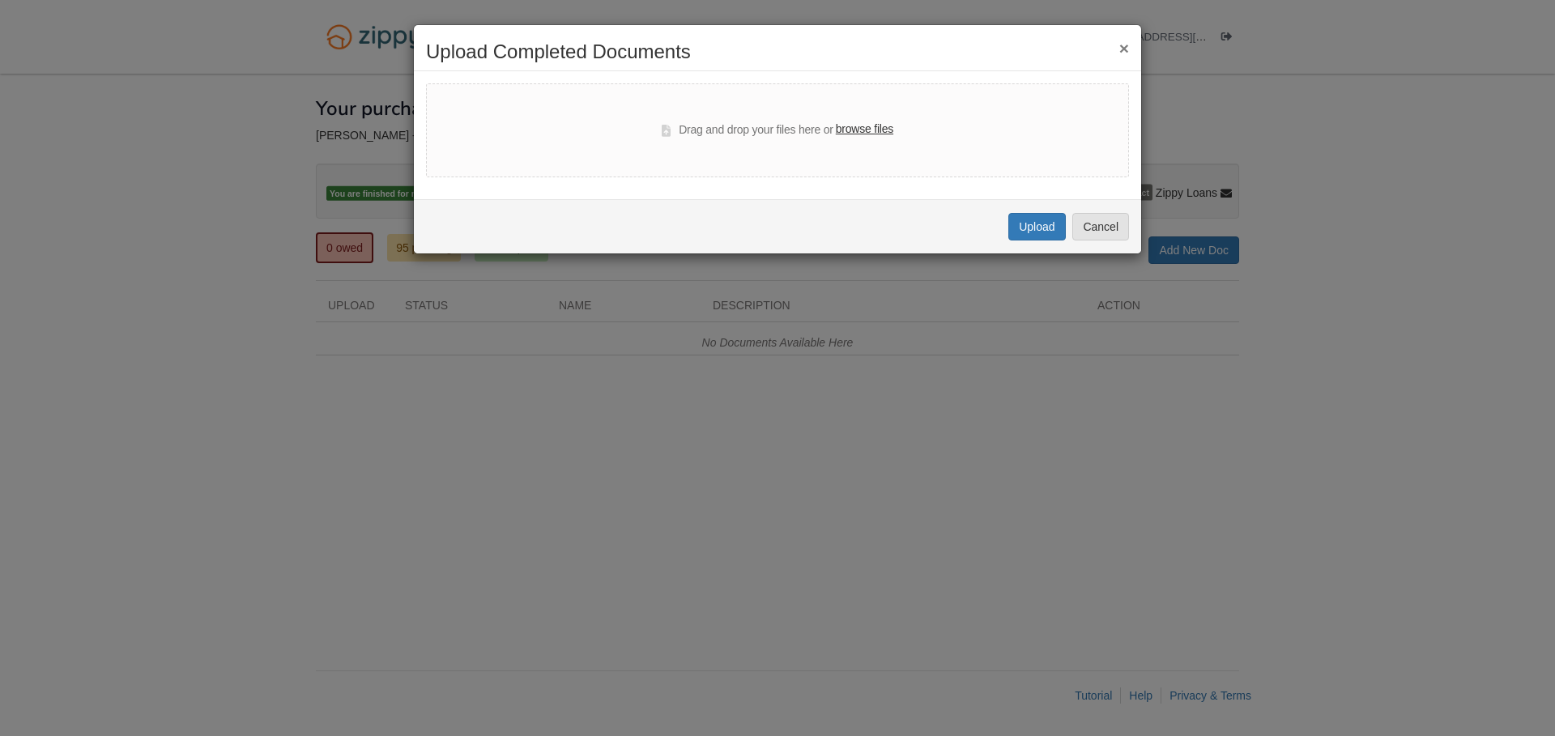
click at [874, 134] on label "browse files" at bounding box center [864, 130] width 57 height 18
click at [0, 0] on input "browse files" at bounding box center [0, 0] width 0 height 0
select select "****"
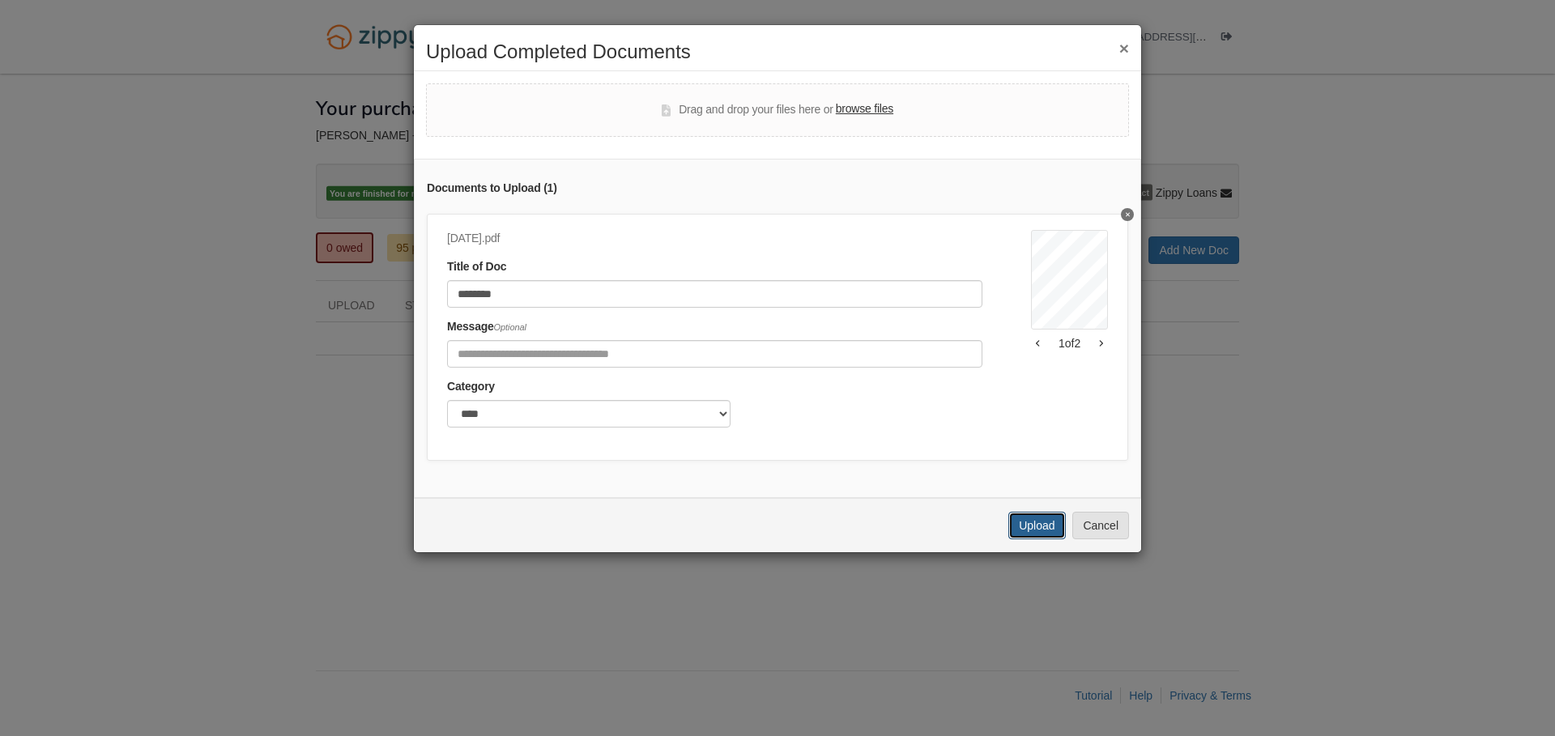
click at [1040, 533] on button "Upload" at bounding box center [1036, 526] width 57 height 28
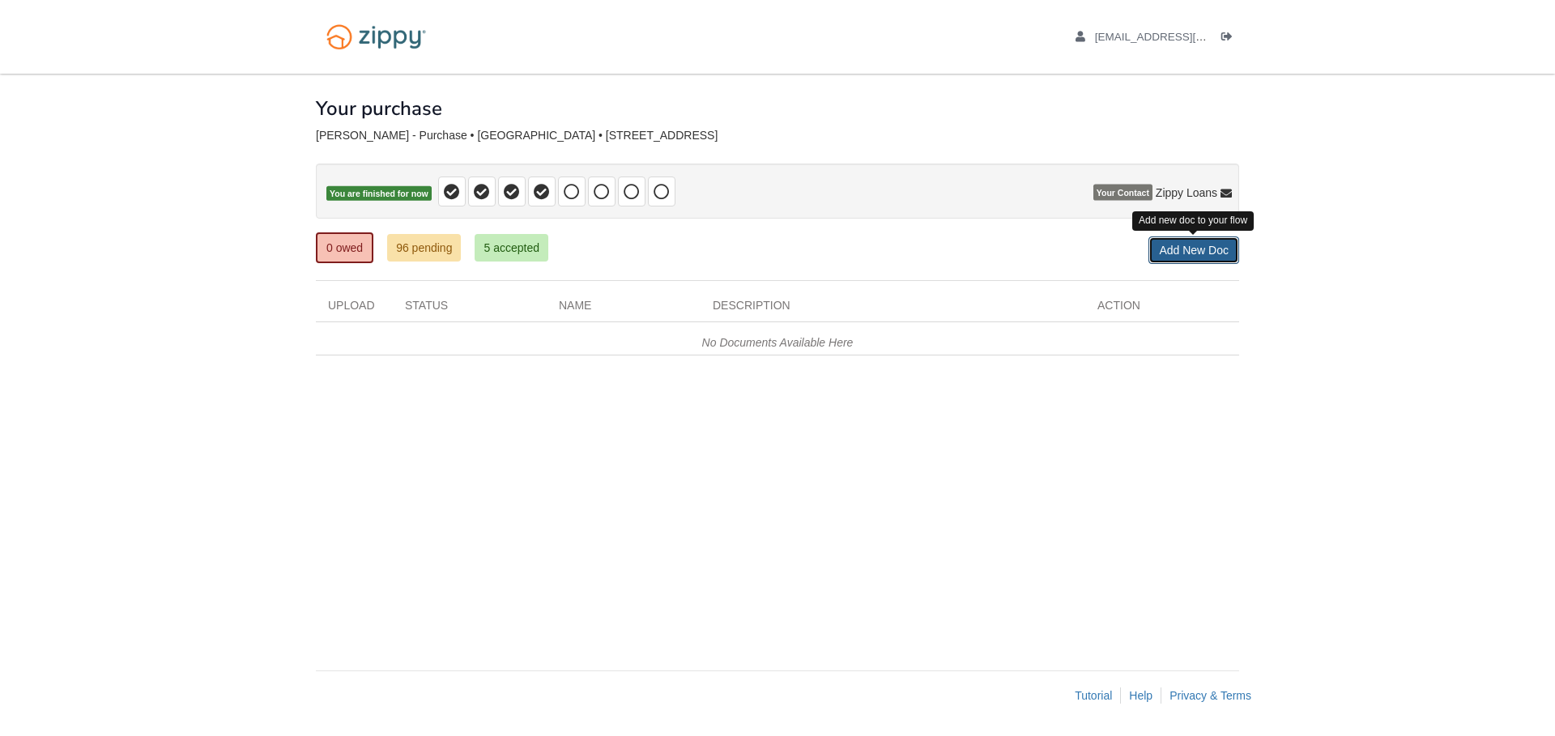
click at [1194, 253] on link "Add New Doc" at bounding box center [1193, 250] width 91 height 28
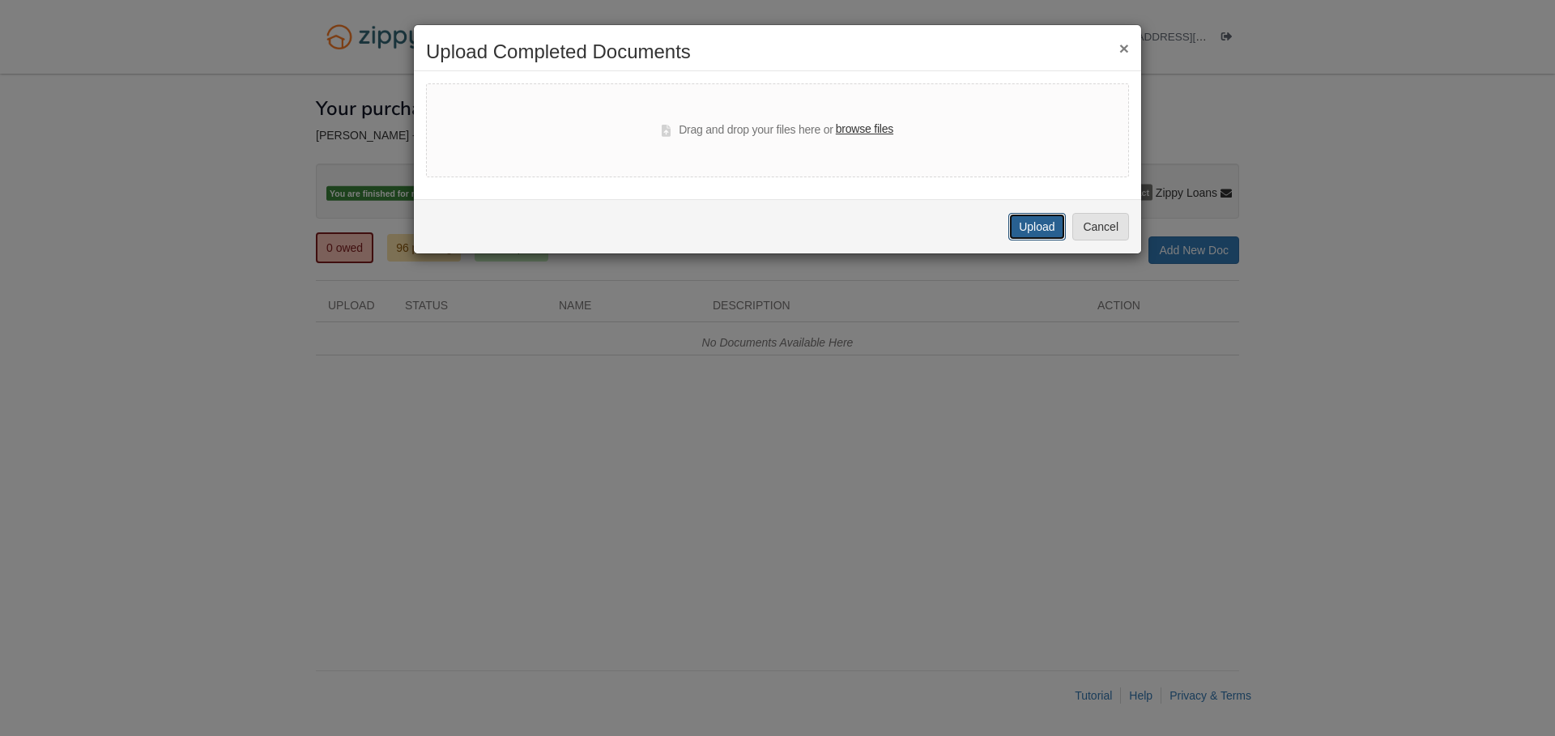
click at [1017, 227] on button "Upload" at bounding box center [1036, 227] width 57 height 28
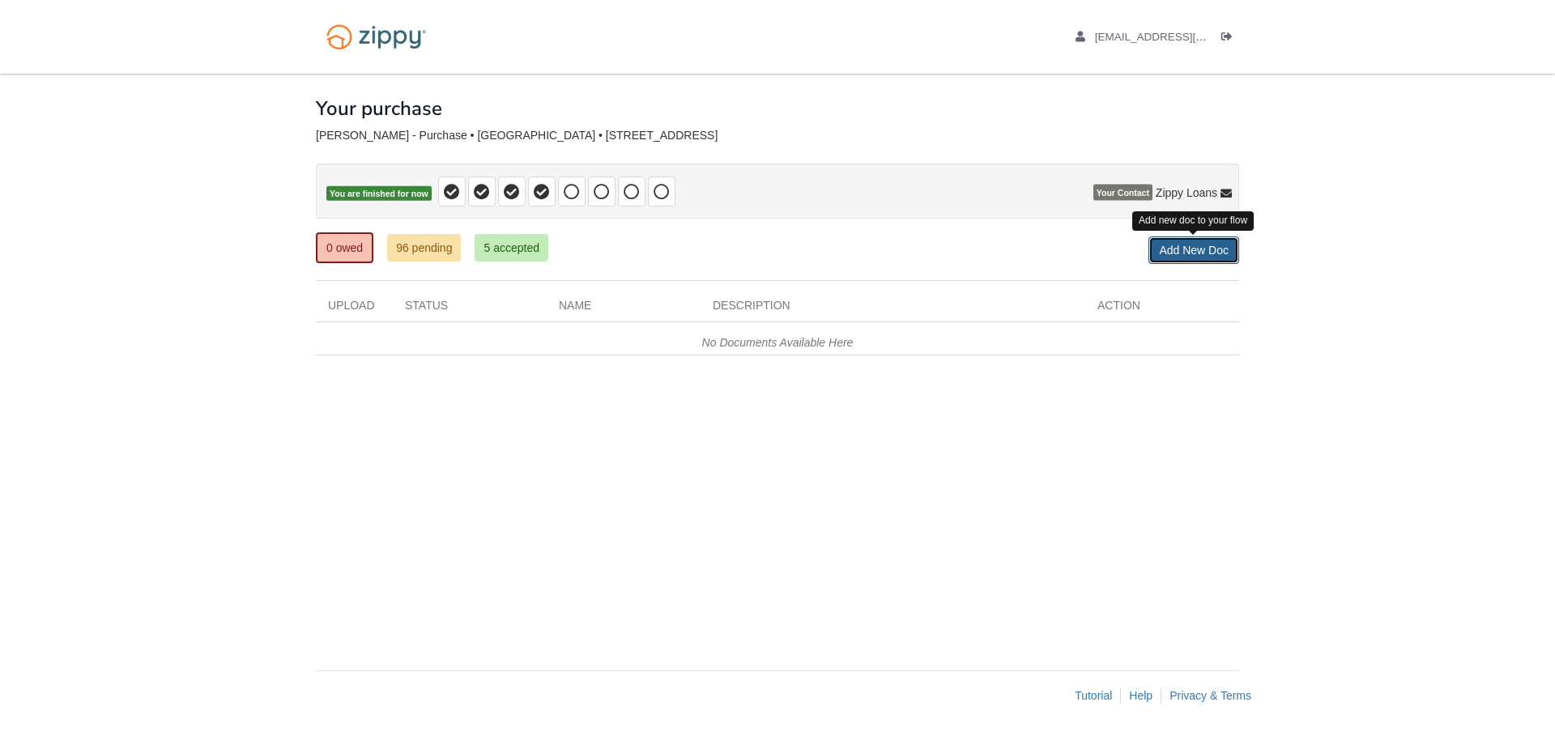
click at [1185, 245] on link "Add New Doc" at bounding box center [1193, 250] width 91 height 28
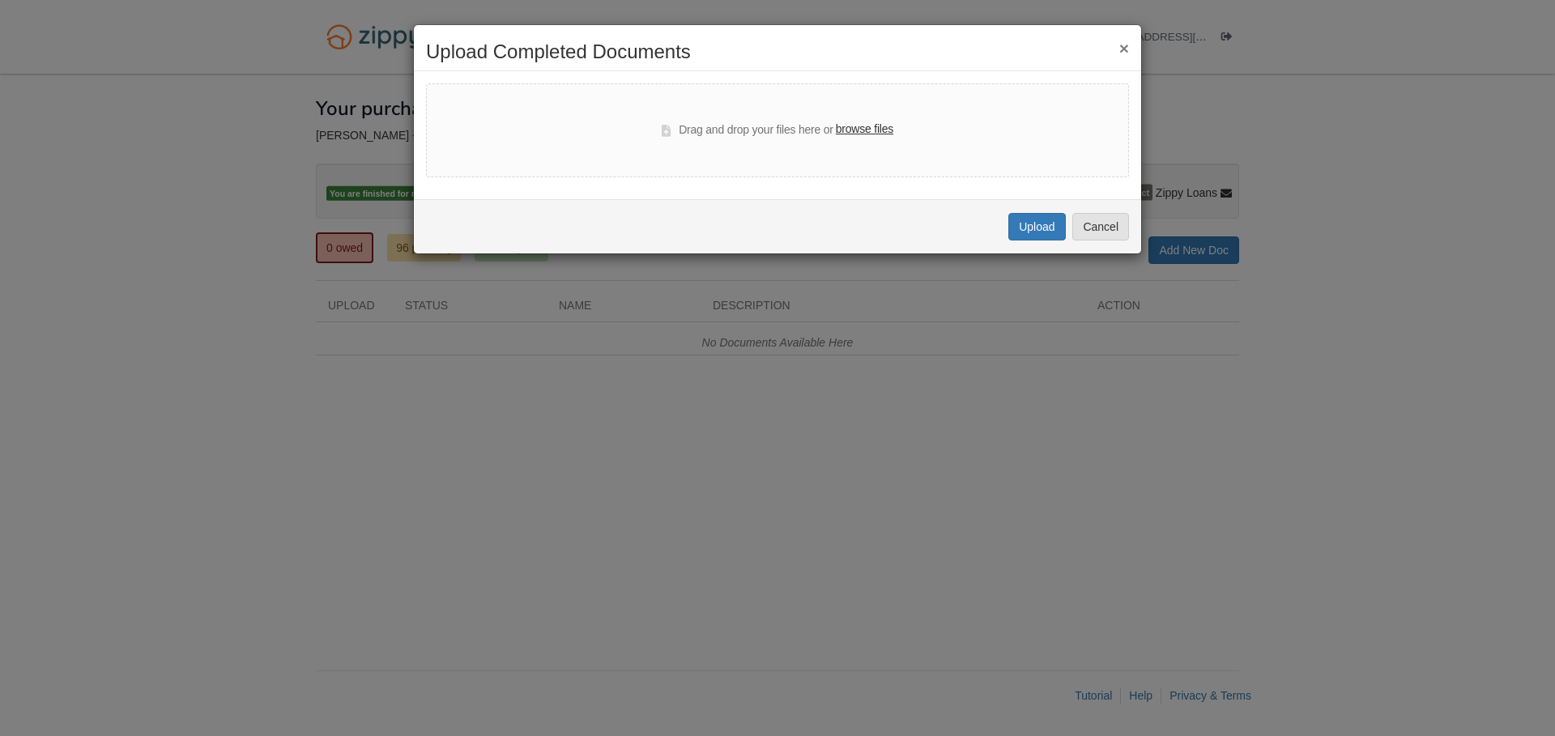
click at [874, 134] on label "browse files" at bounding box center [864, 130] width 57 height 18
click at [0, 0] on input "browse files" at bounding box center [0, 0] width 0 height 0
select select "****"
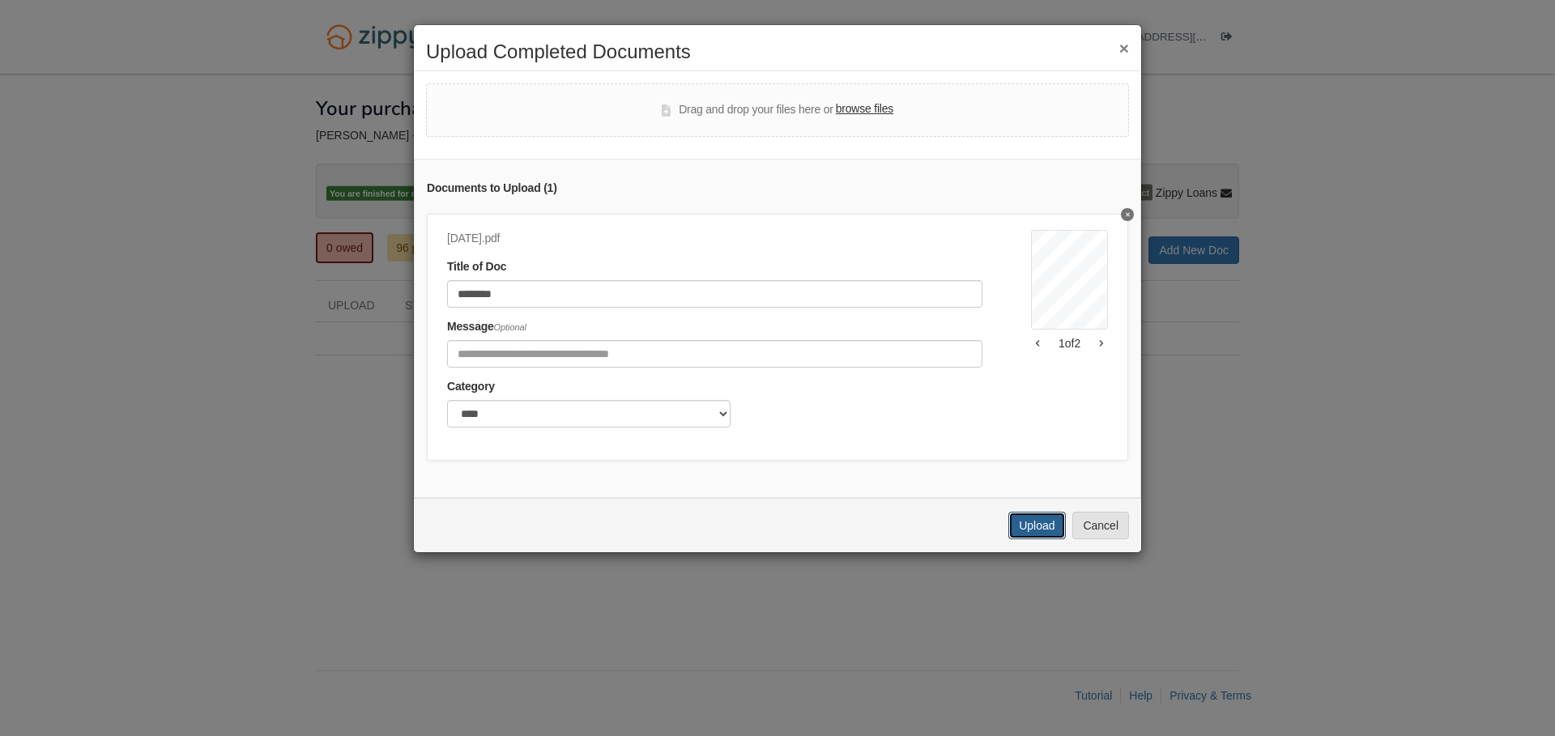
click button "Upload"
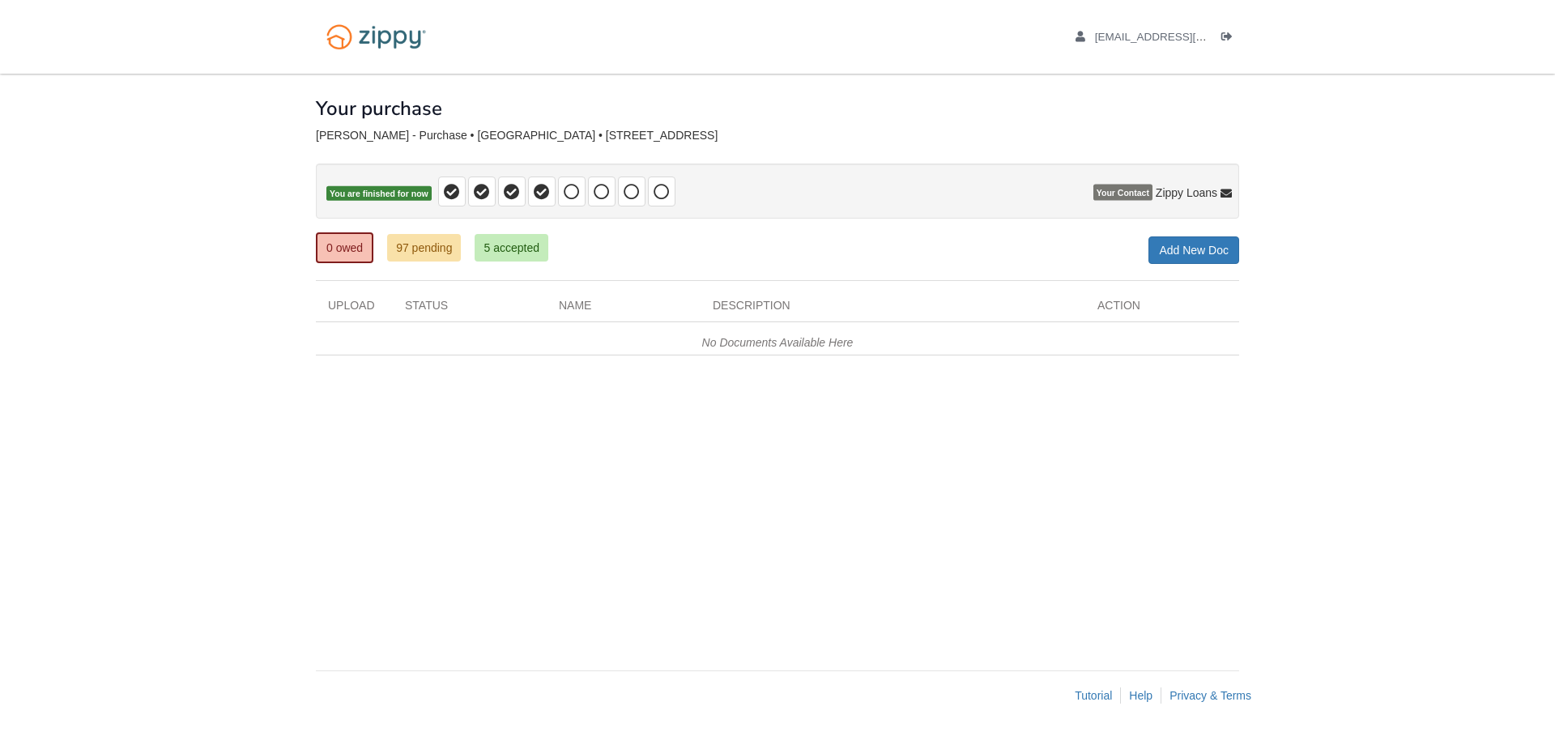
click at [1201, 265] on div "× × × Pending Add Document Notice document will be included in the email sent t…" at bounding box center [777, 364] width 923 height 581
click at [1197, 259] on link "Add New Doc" at bounding box center [1193, 250] width 91 height 28
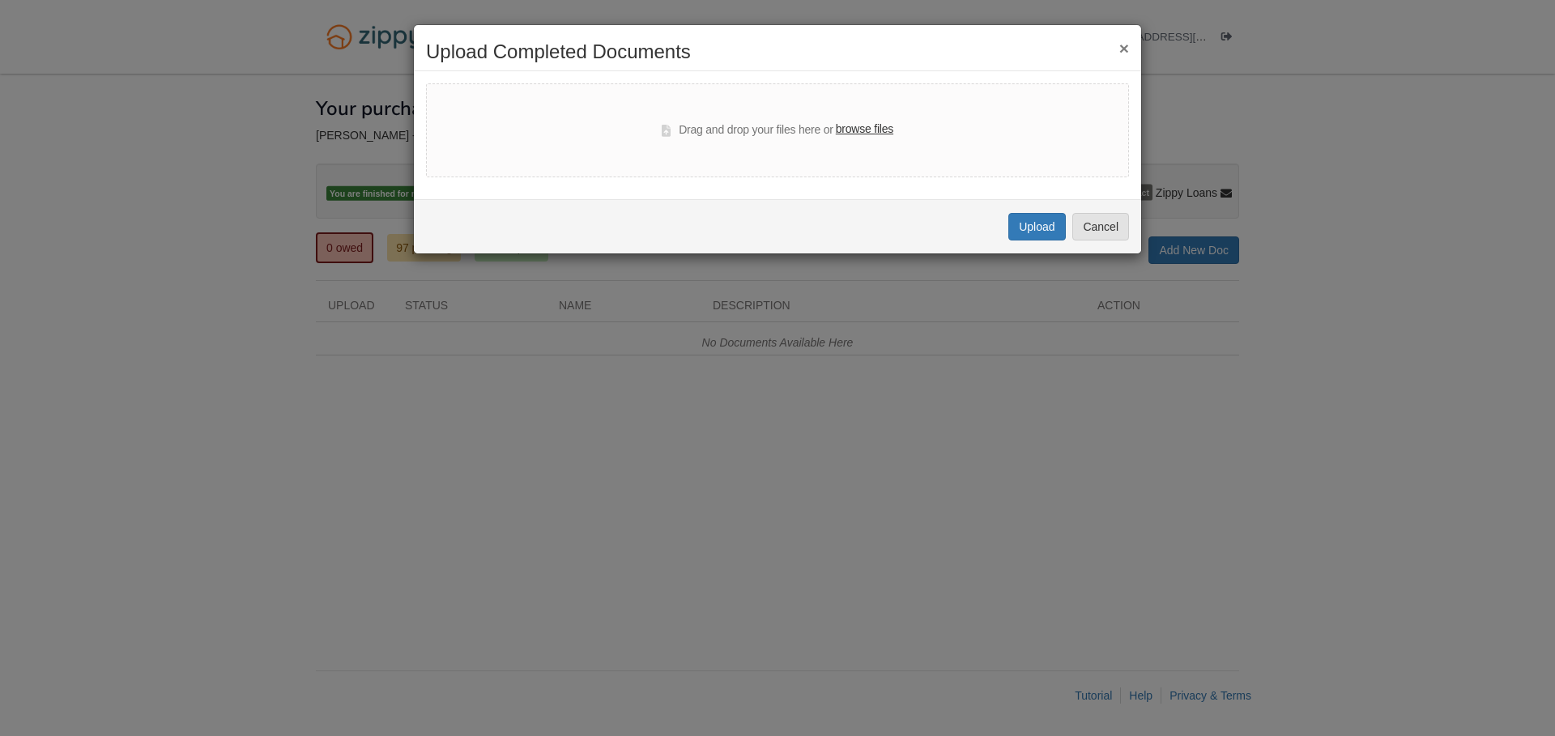
click at [874, 134] on label "browse files" at bounding box center [864, 130] width 57 height 18
click at [0, 0] on input "browse files" at bounding box center [0, 0] width 0 height 0
select select "****"
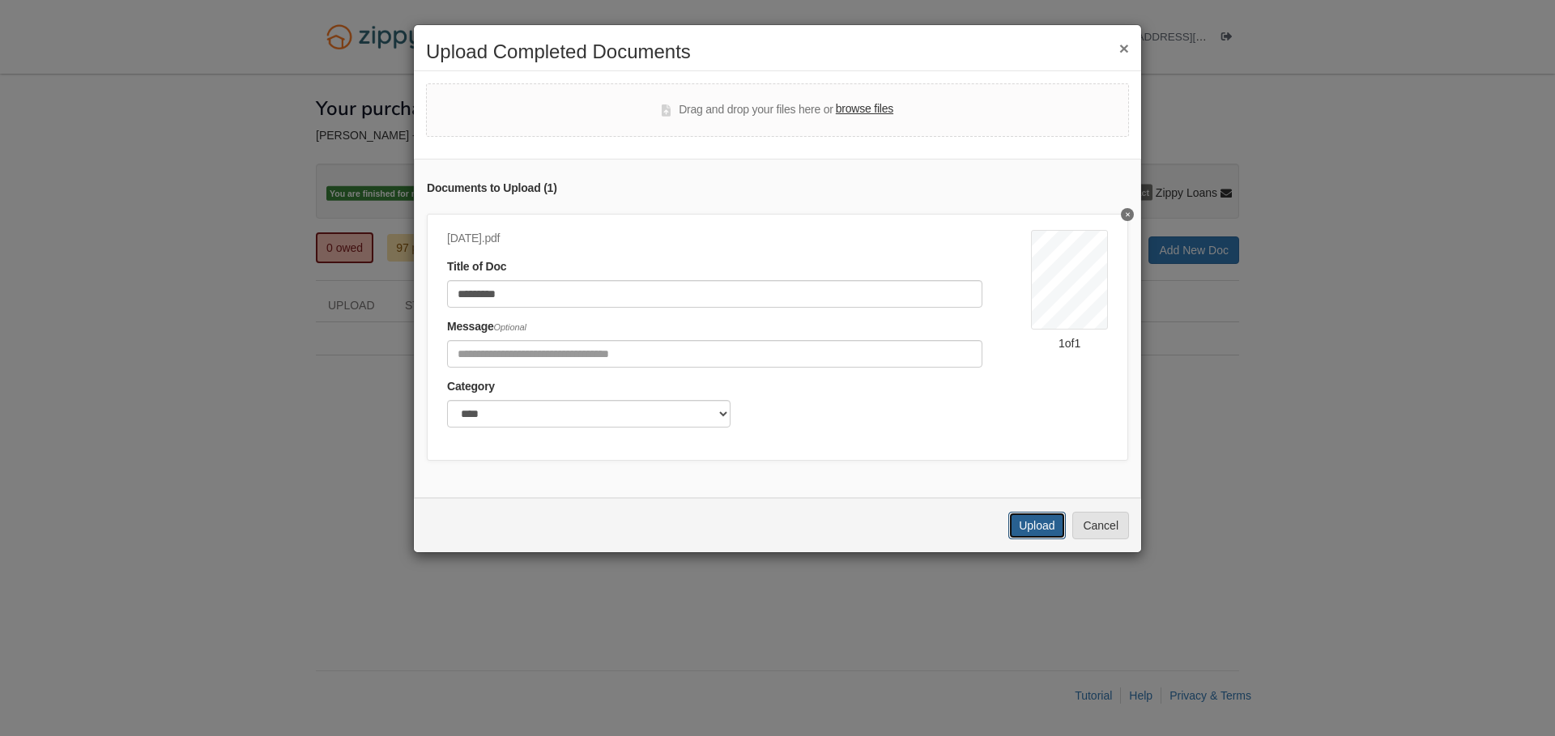
click at [1012, 520] on button "Upload" at bounding box center [1036, 526] width 57 height 28
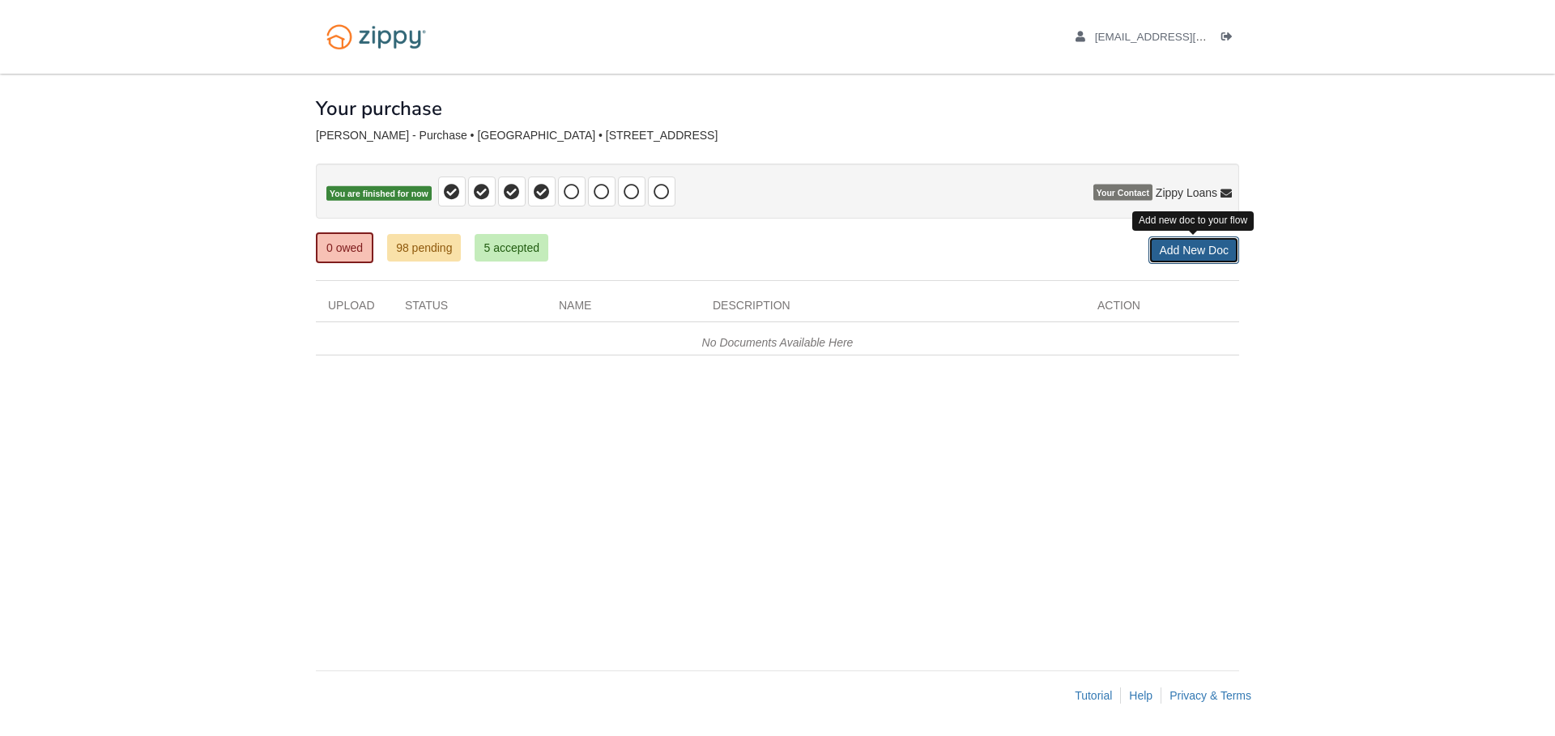
click at [1180, 256] on link "Add New Doc" at bounding box center [1193, 250] width 91 height 28
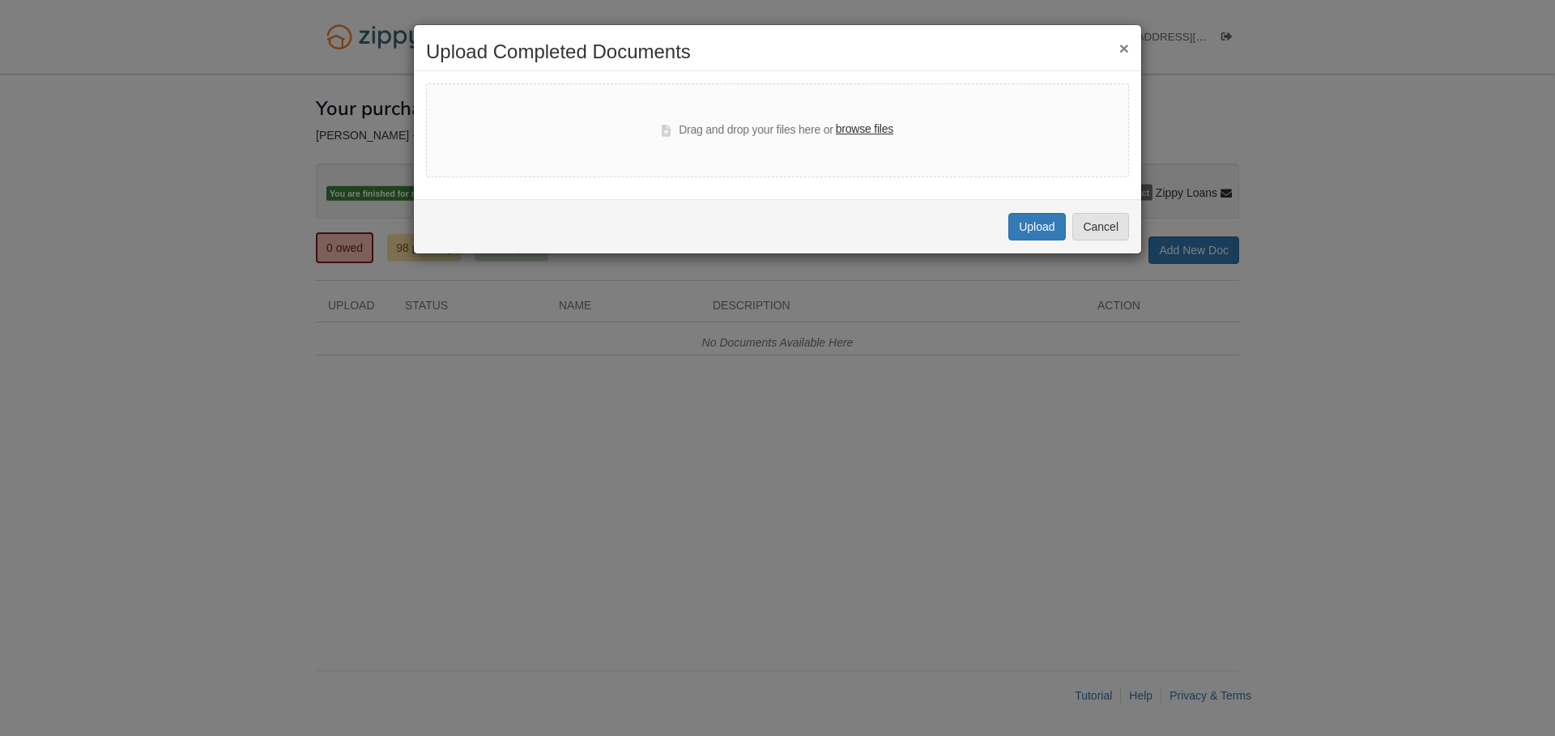
click at [877, 133] on label "browse files" at bounding box center [864, 130] width 57 height 18
click at [0, 0] on input "browse files" at bounding box center [0, 0] width 0 height 0
select select "****"
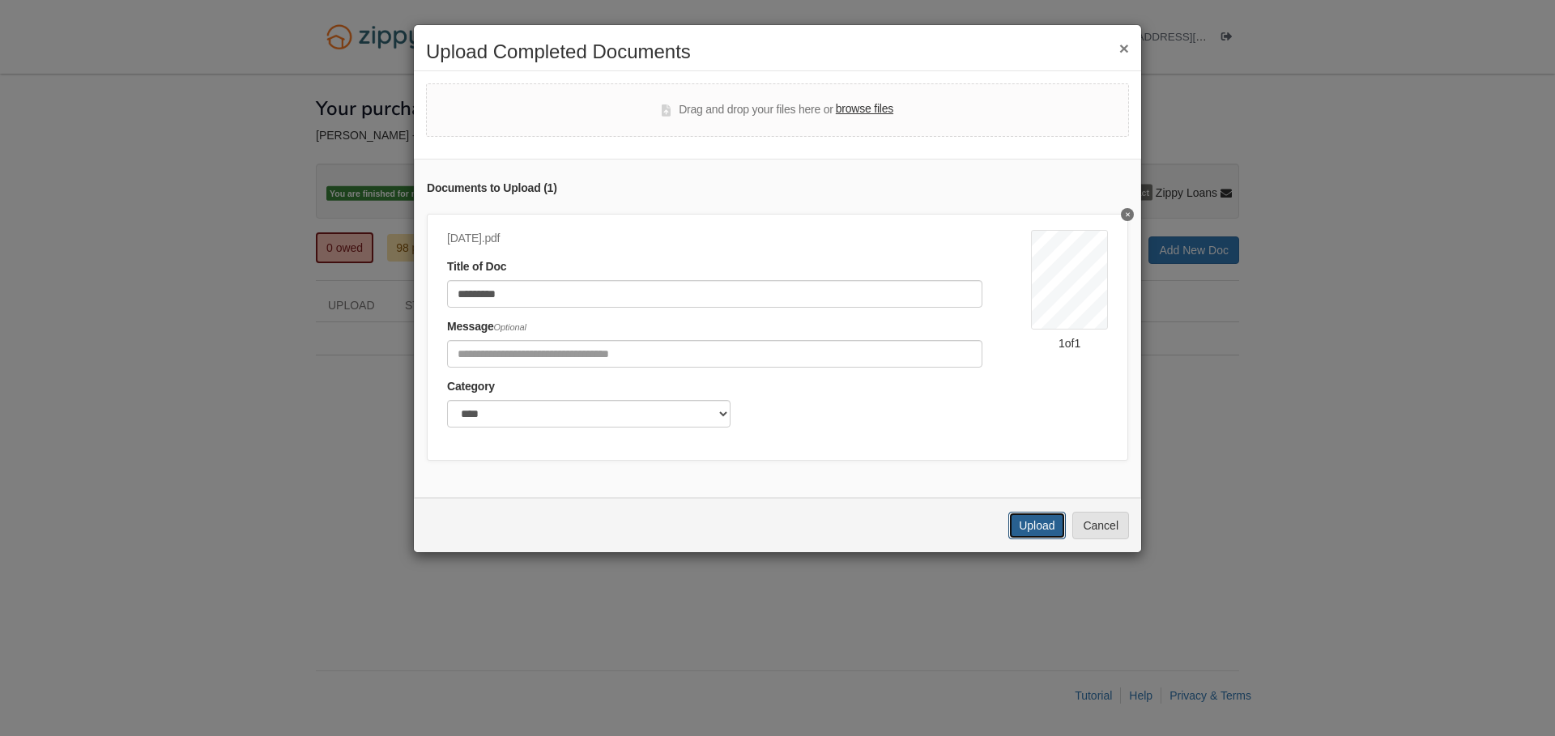
click at [1049, 530] on button "Upload" at bounding box center [1036, 526] width 57 height 28
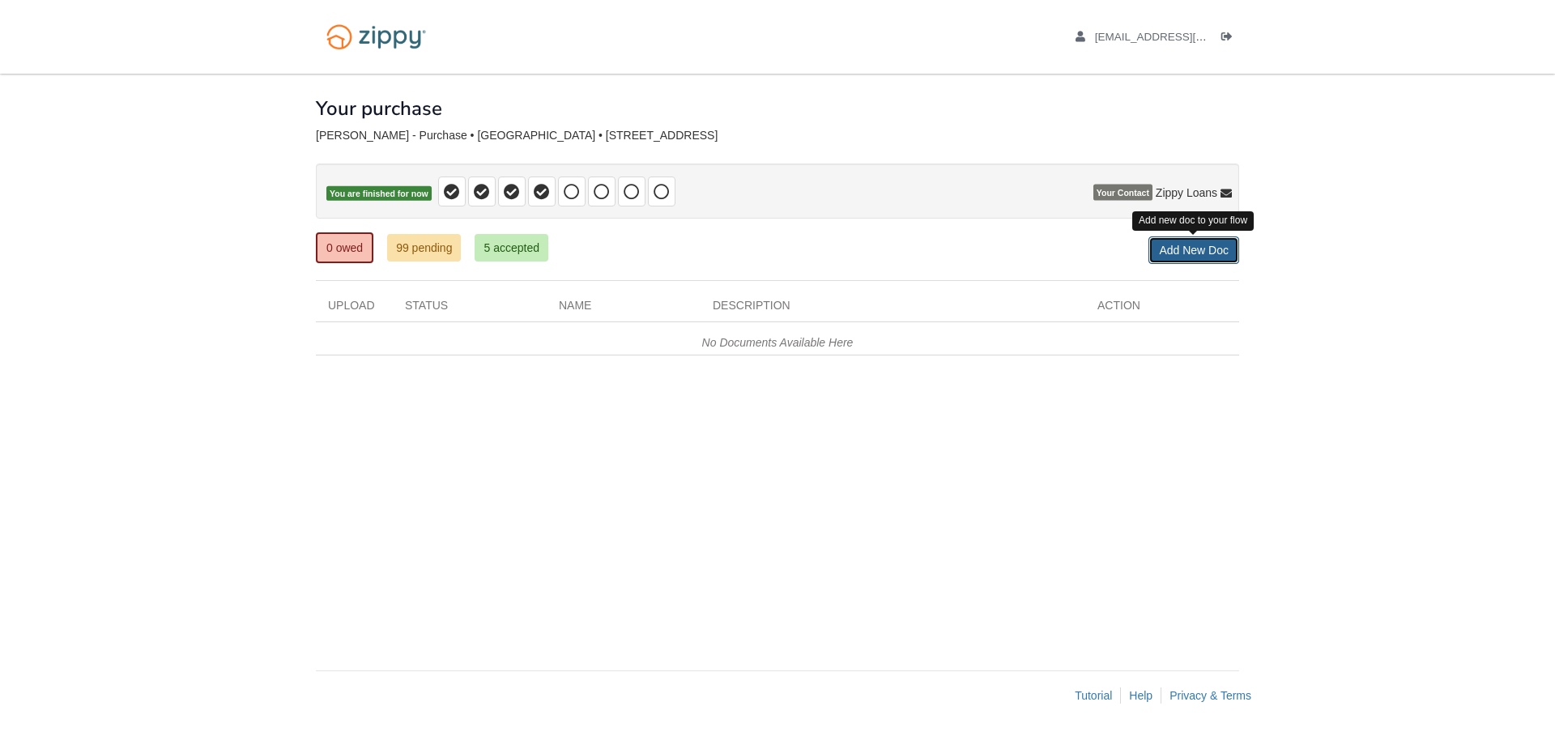
click at [1183, 259] on link "Add New Doc" at bounding box center [1193, 250] width 91 height 28
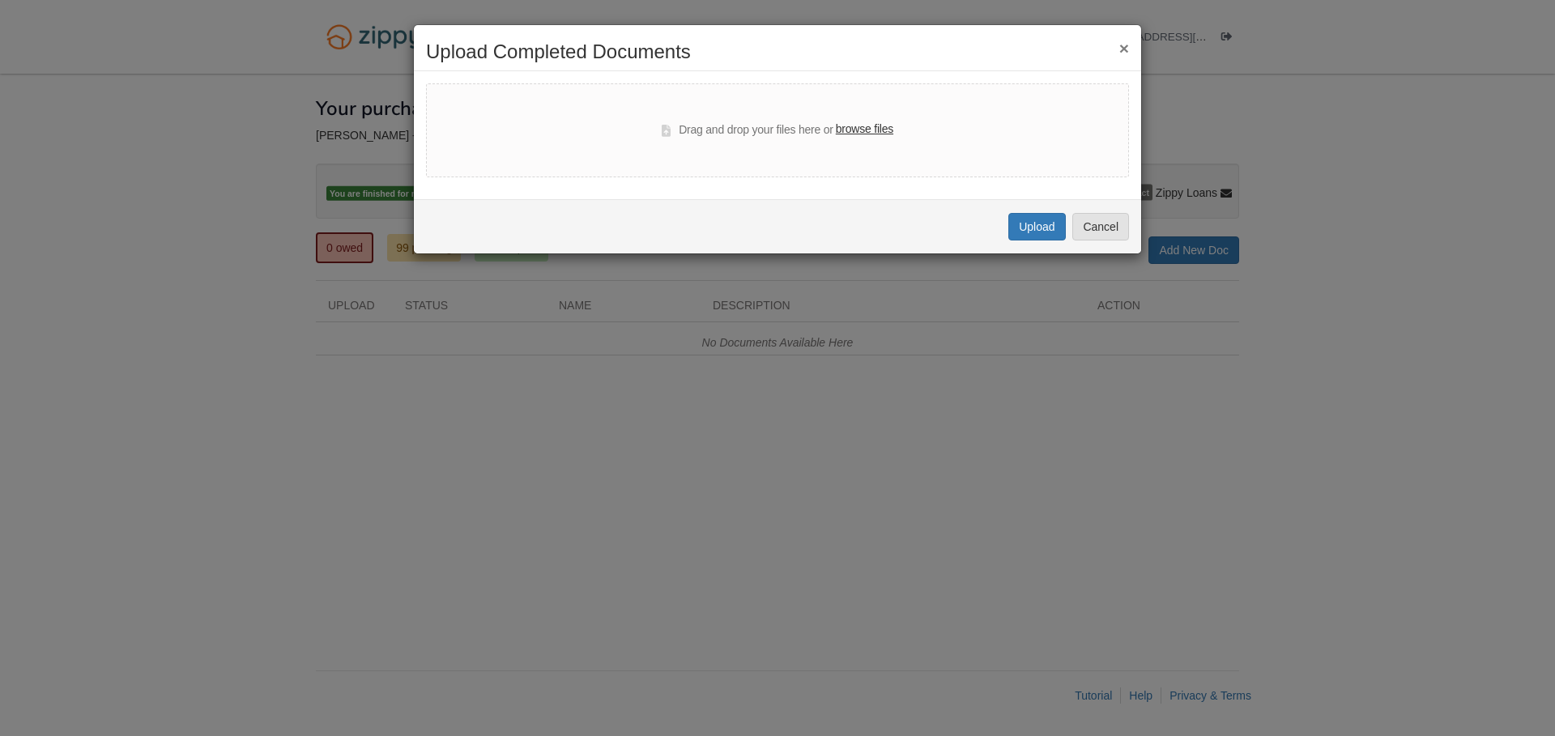
click at [848, 123] on label "browse files" at bounding box center [864, 130] width 57 height 18
click at [0, 0] on input "browse files" at bounding box center [0, 0] width 0 height 0
select select "****"
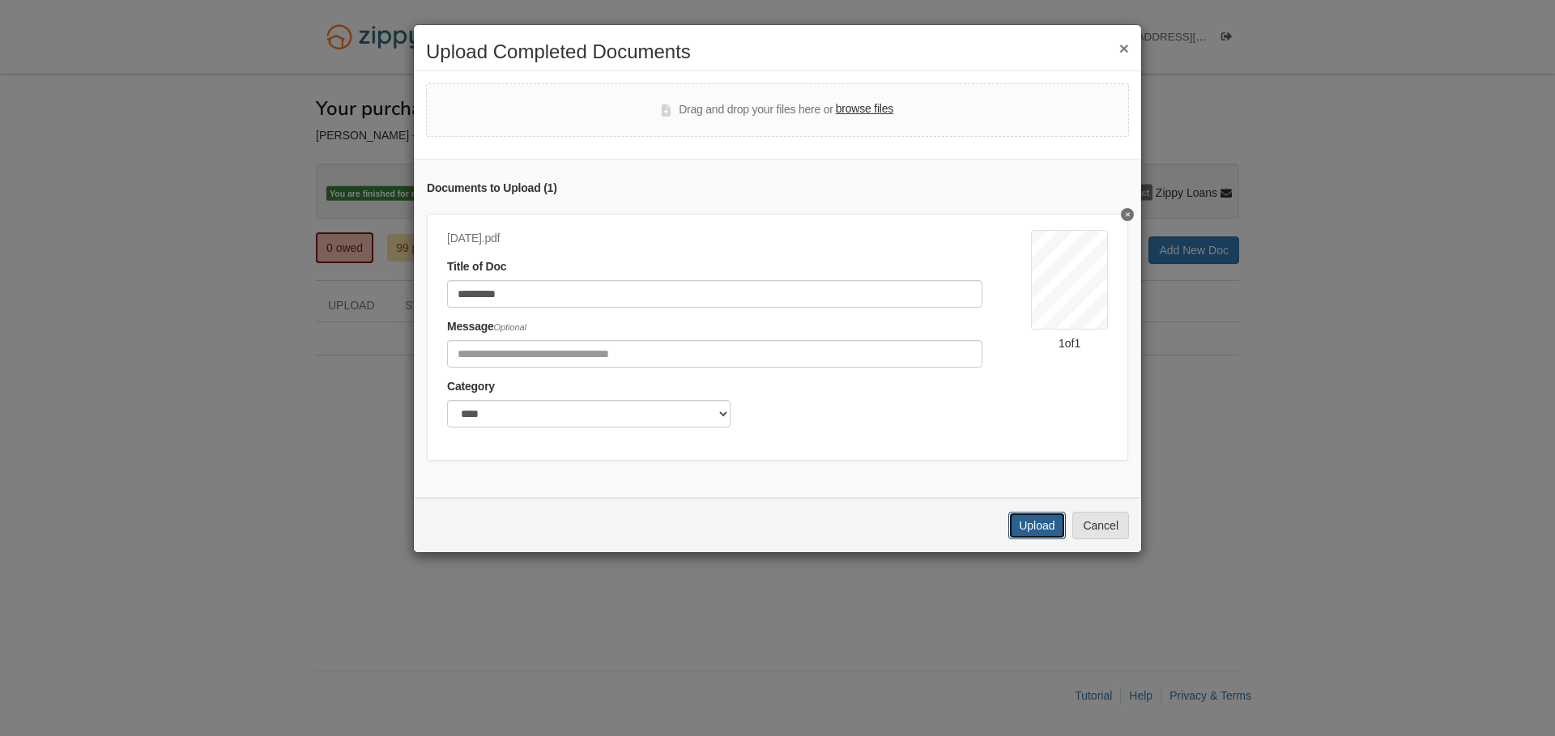
click at [1019, 521] on button "Upload" at bounding box center [1036, 526] width 57 height 28
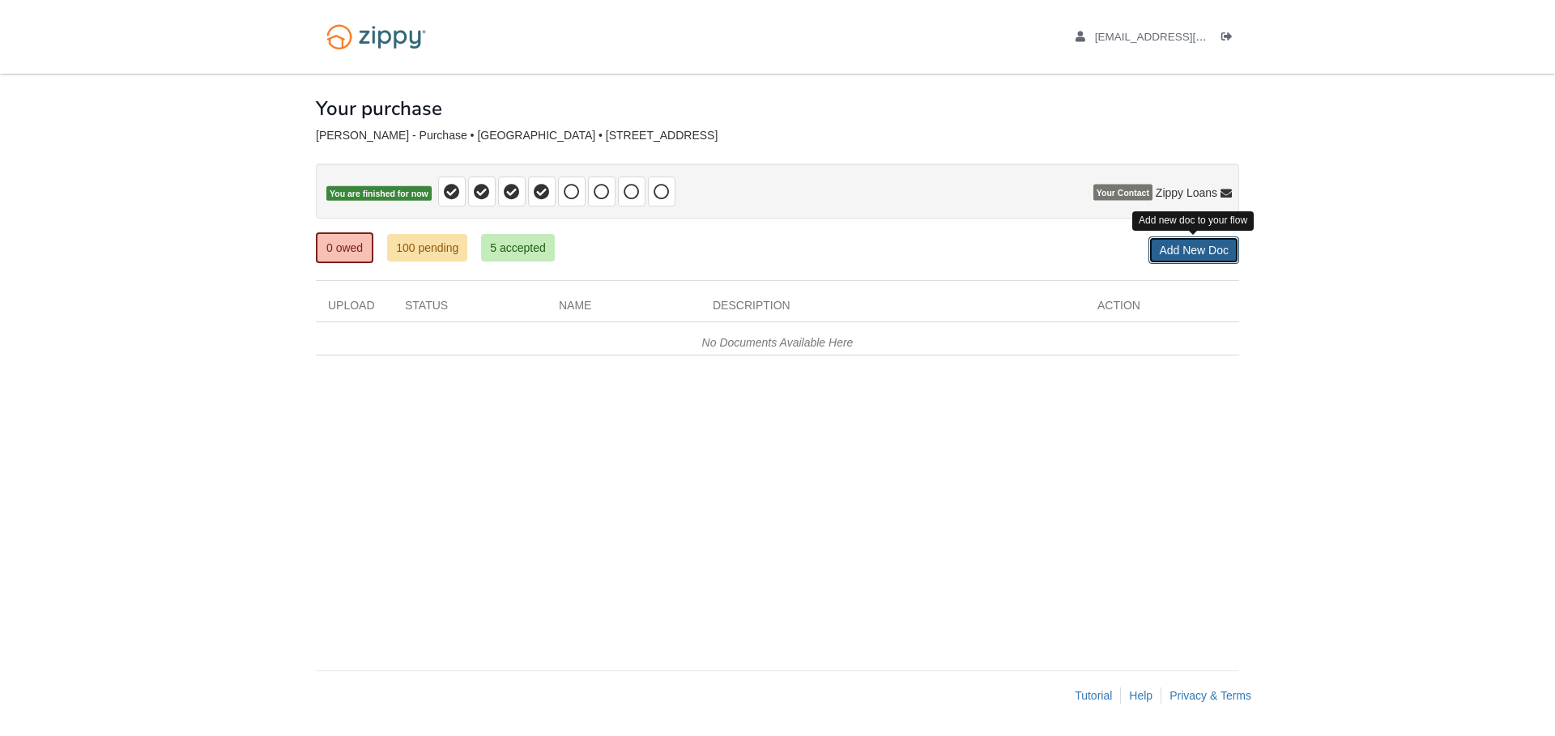
click at [1219, 249] on link "Add New Doc" at bounding box center [1193, 250] width 91 height 28
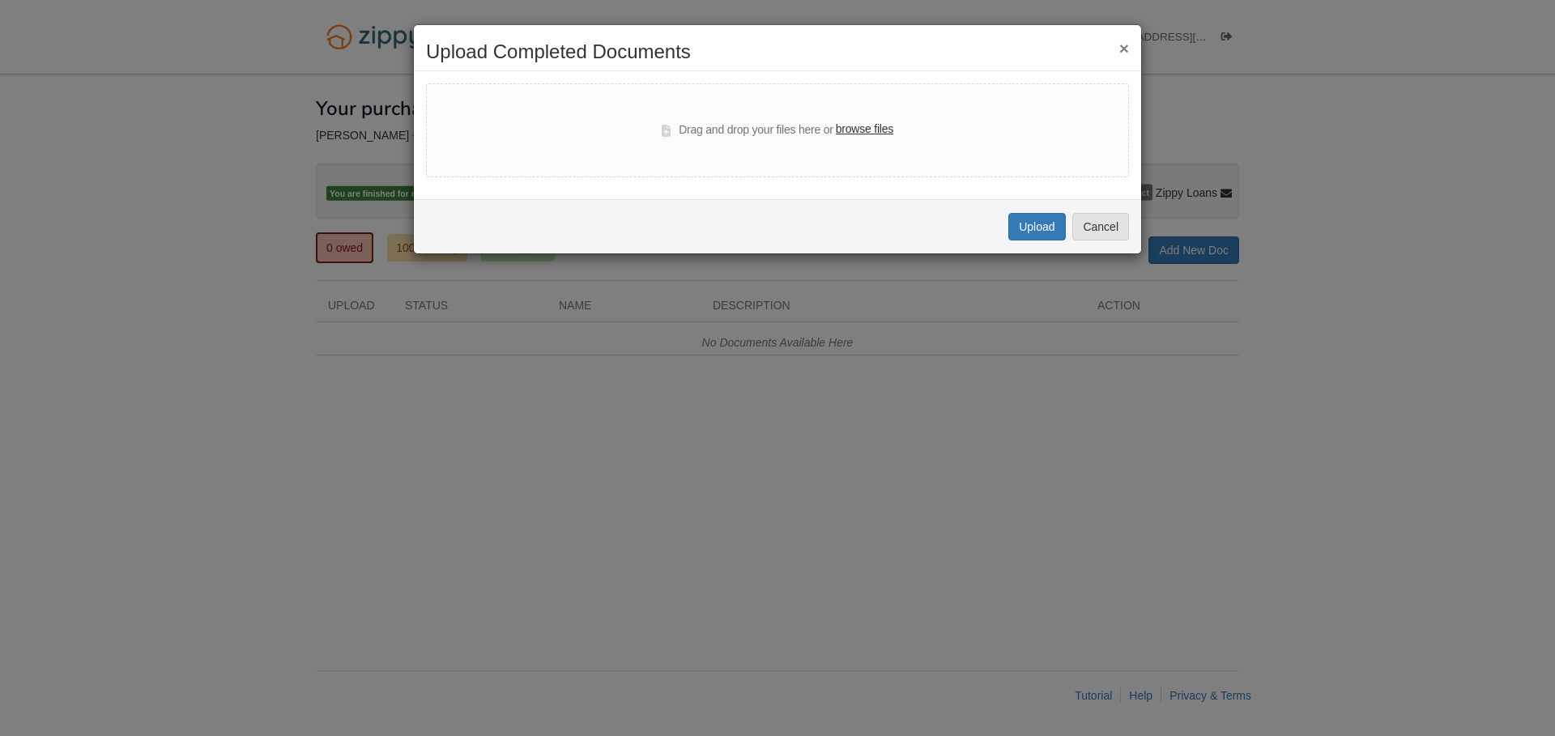
click at [861, 129] on label "browse files" at bounding box center [864, 130] width 57 height 18
click at [0, 0] on input "browse files" at bounding box center [0, 0] width 0 height 0
select select "****"
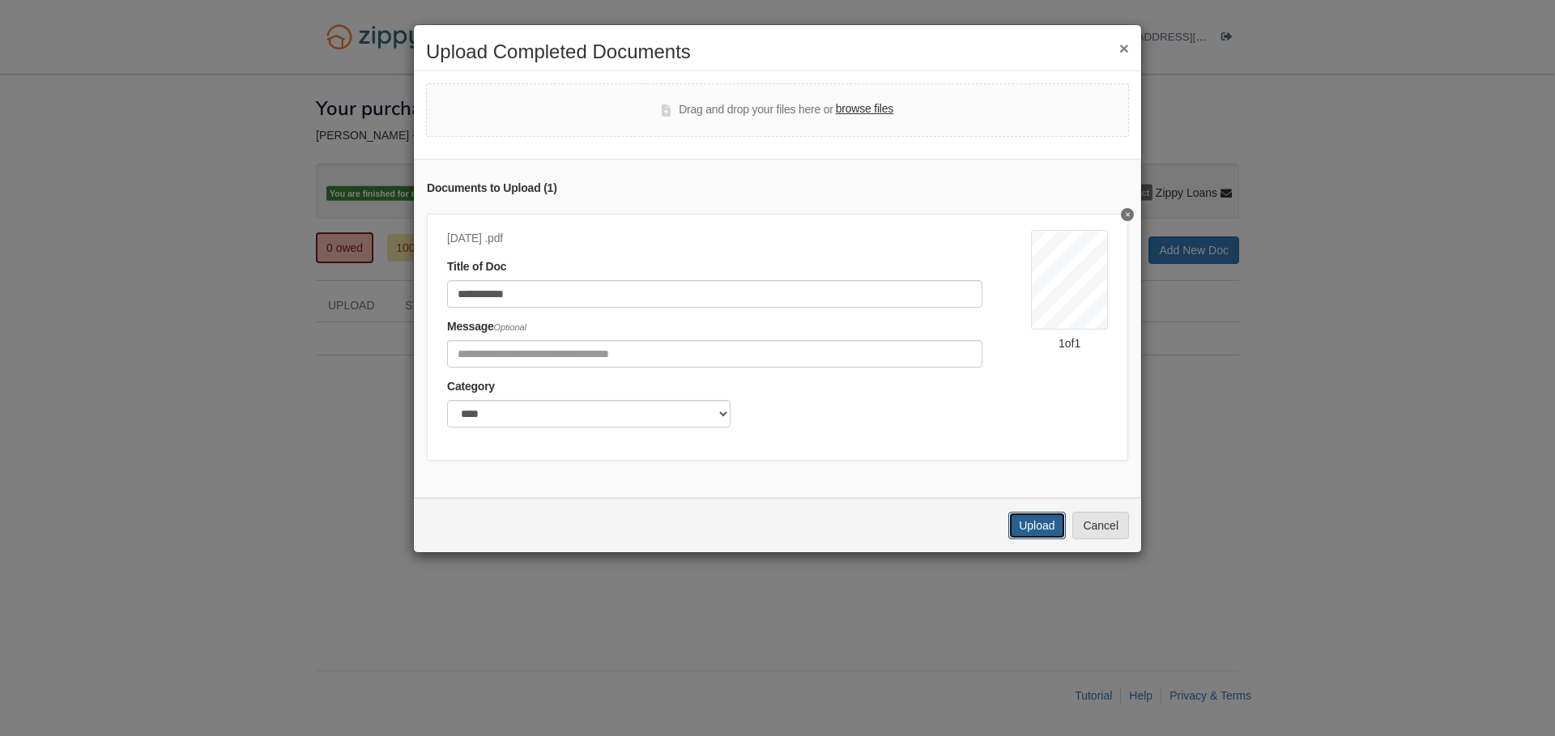
click at [1019, 526] on button "Upload" at bounding box center [1036, 526] width 57 height 28
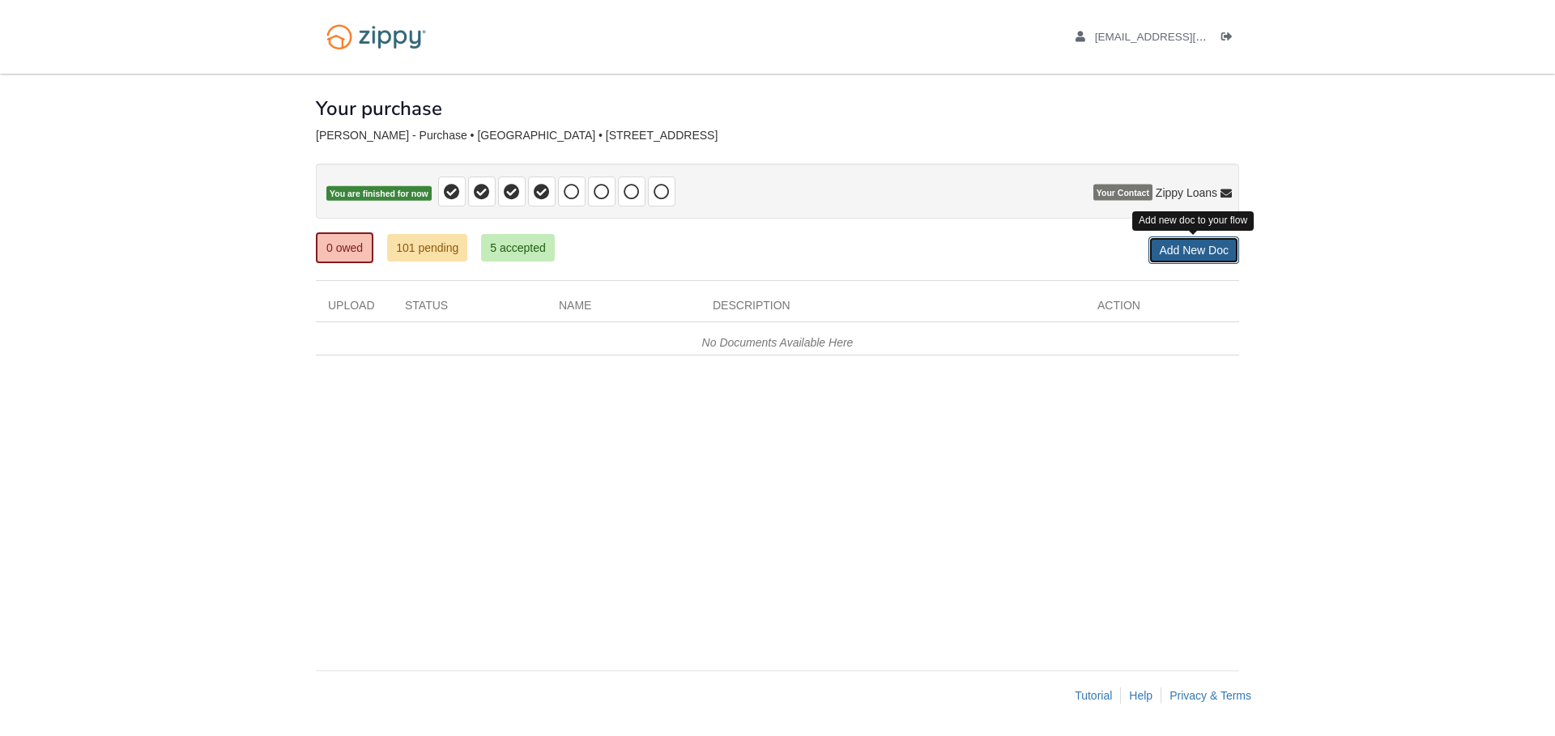
click at [1186, 260] on link "Add New Doc" at bounding box center [1193, 250] width 91 height 28
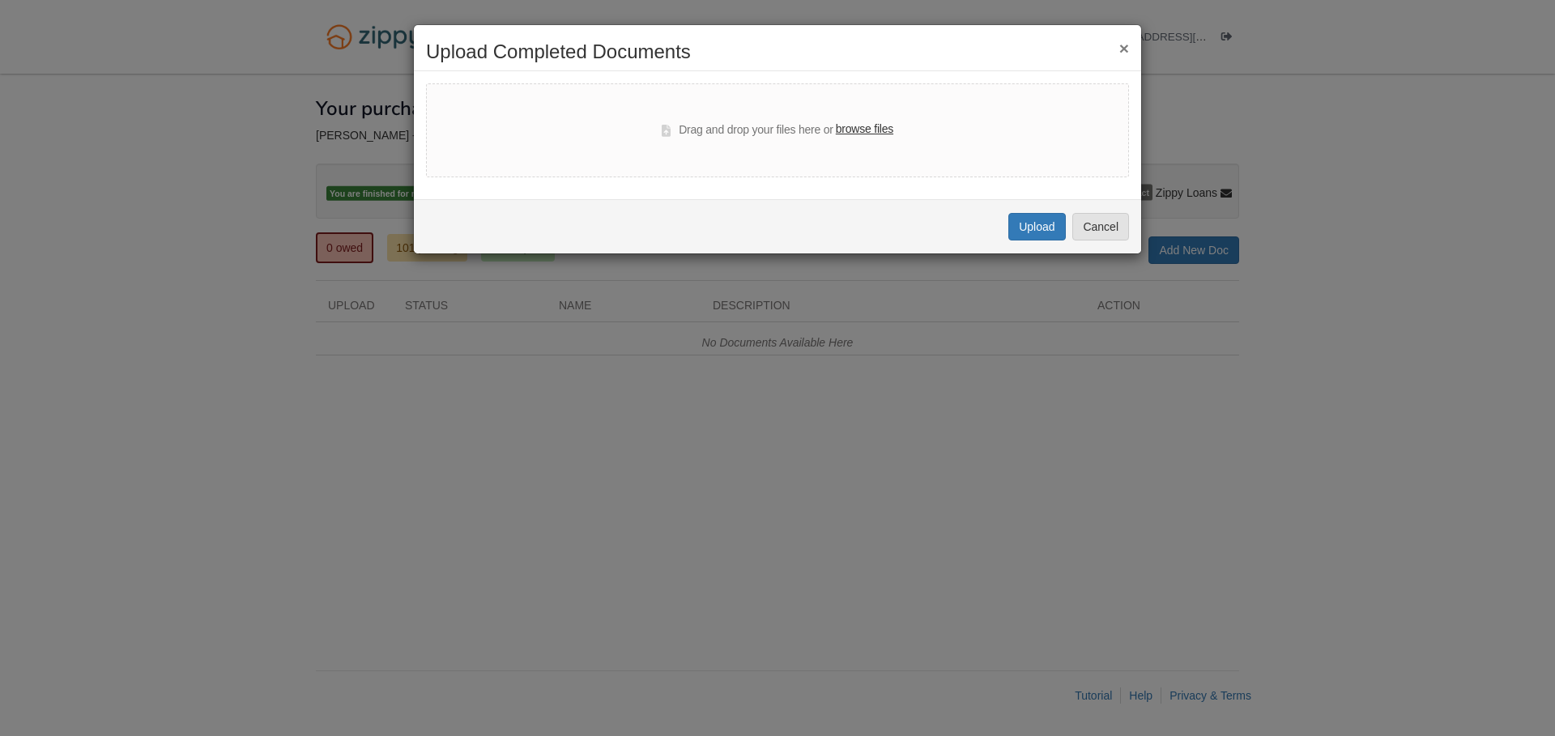
click at [855, 125] on label "browse files" at bounding box center [864, 130] width 57 height 18
click at [0, 0] on input "browse files" at bounding box center [0, 0] width 0 height 0
select select "****"
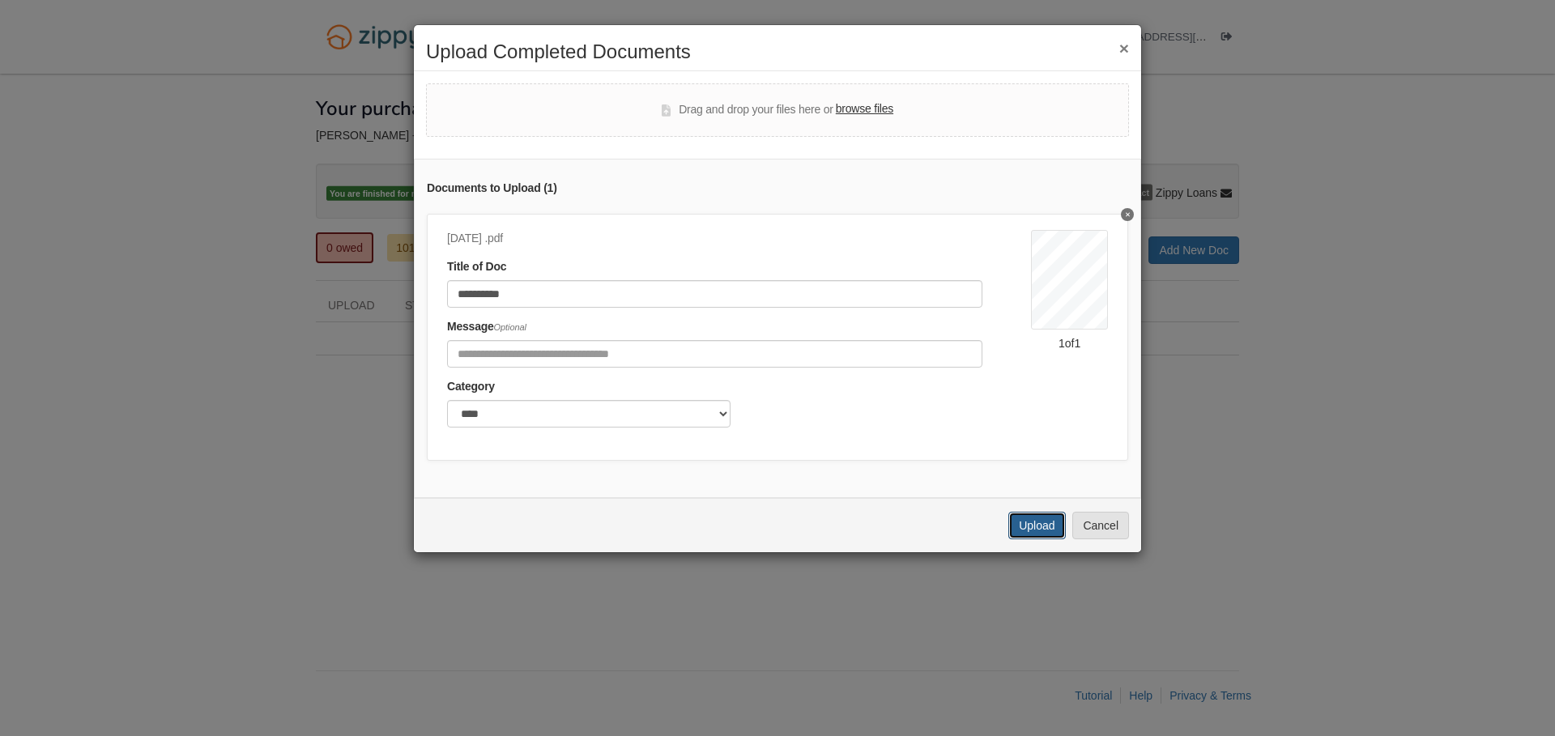
click at [1034, 534] on button "Upload" at bounding box center [1036, 526] width 57 height 28
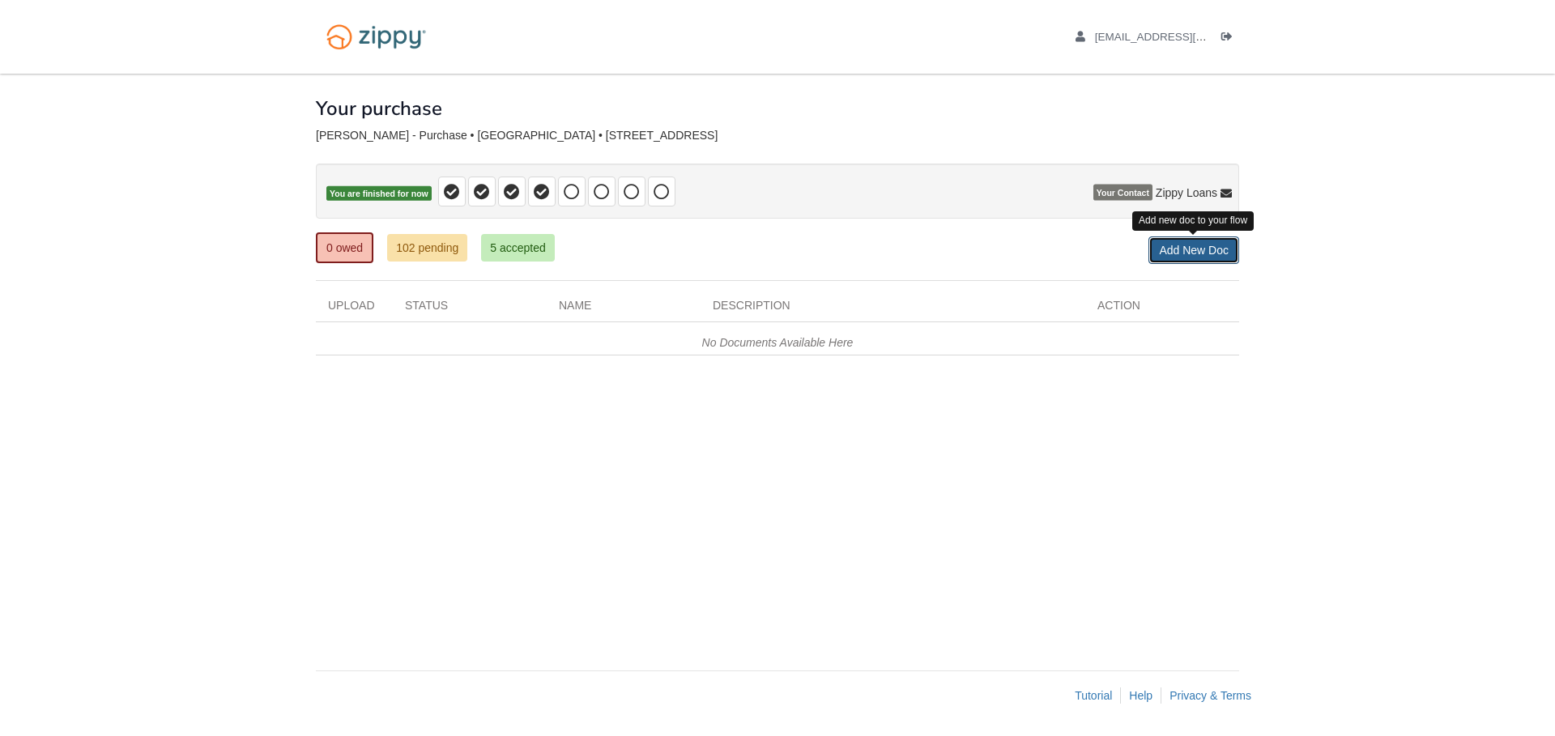
click at [1202, 249] on link "Add New Doc" at bounding box center [1193, 250] width 91 height 28
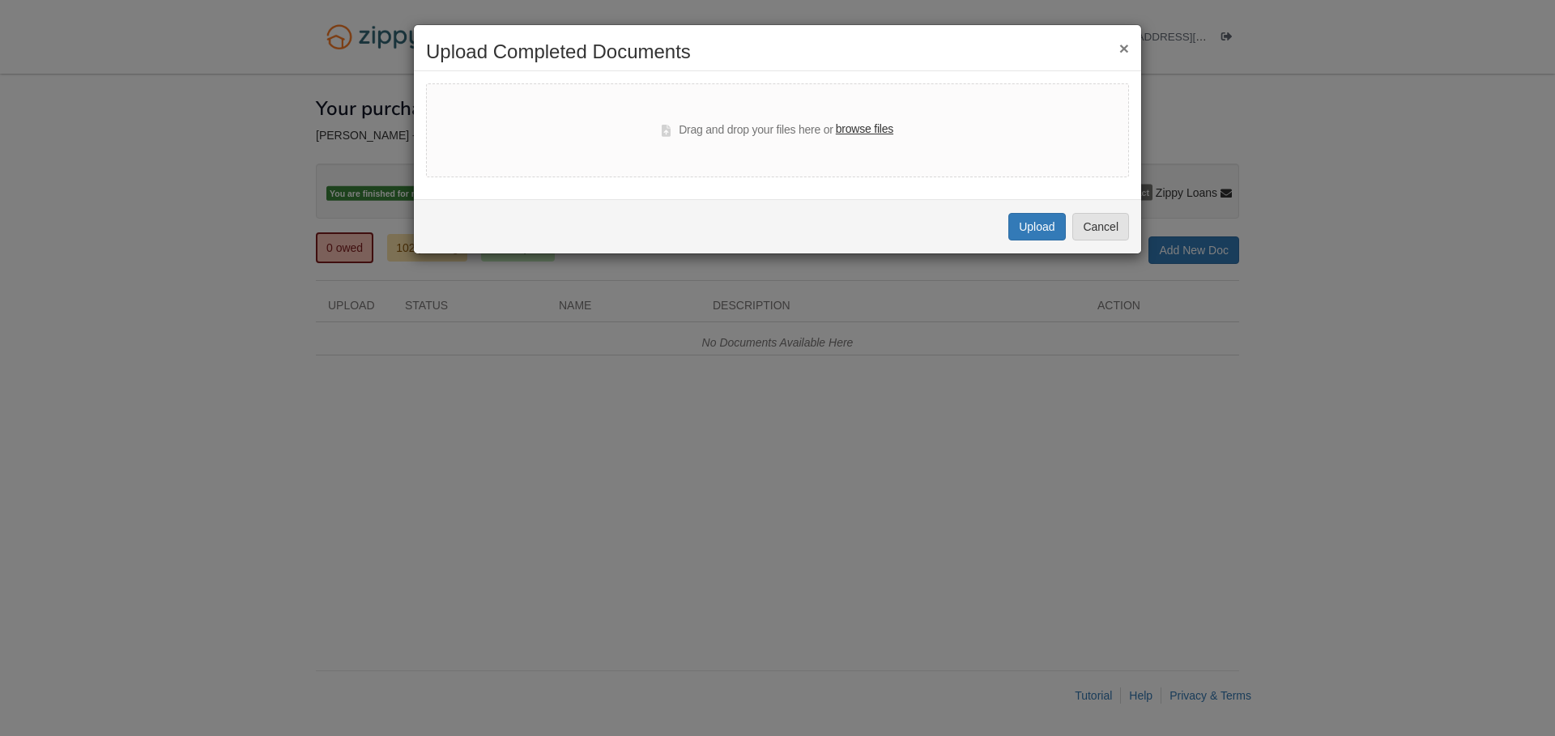
click at [891, 128] on label "browse files" at bounding box center [864, 130] width 57 height 18
click at [0, 0] on input "browse files" at bounding box center [0, 0] width 0 height 0
select select "****"
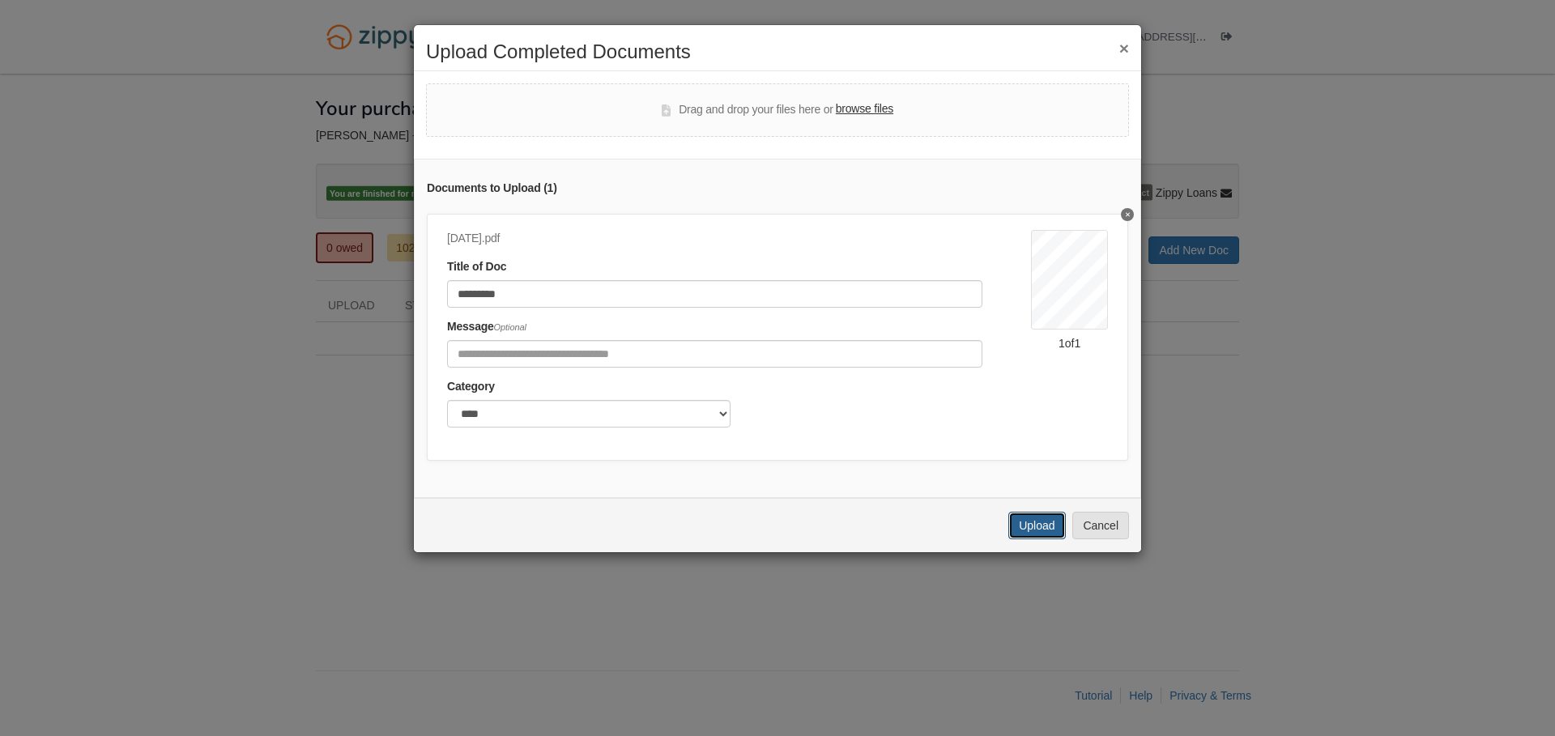
click at [1052, 534] on button "Upload" at bounding box center [1036, 526] width 57 height 28
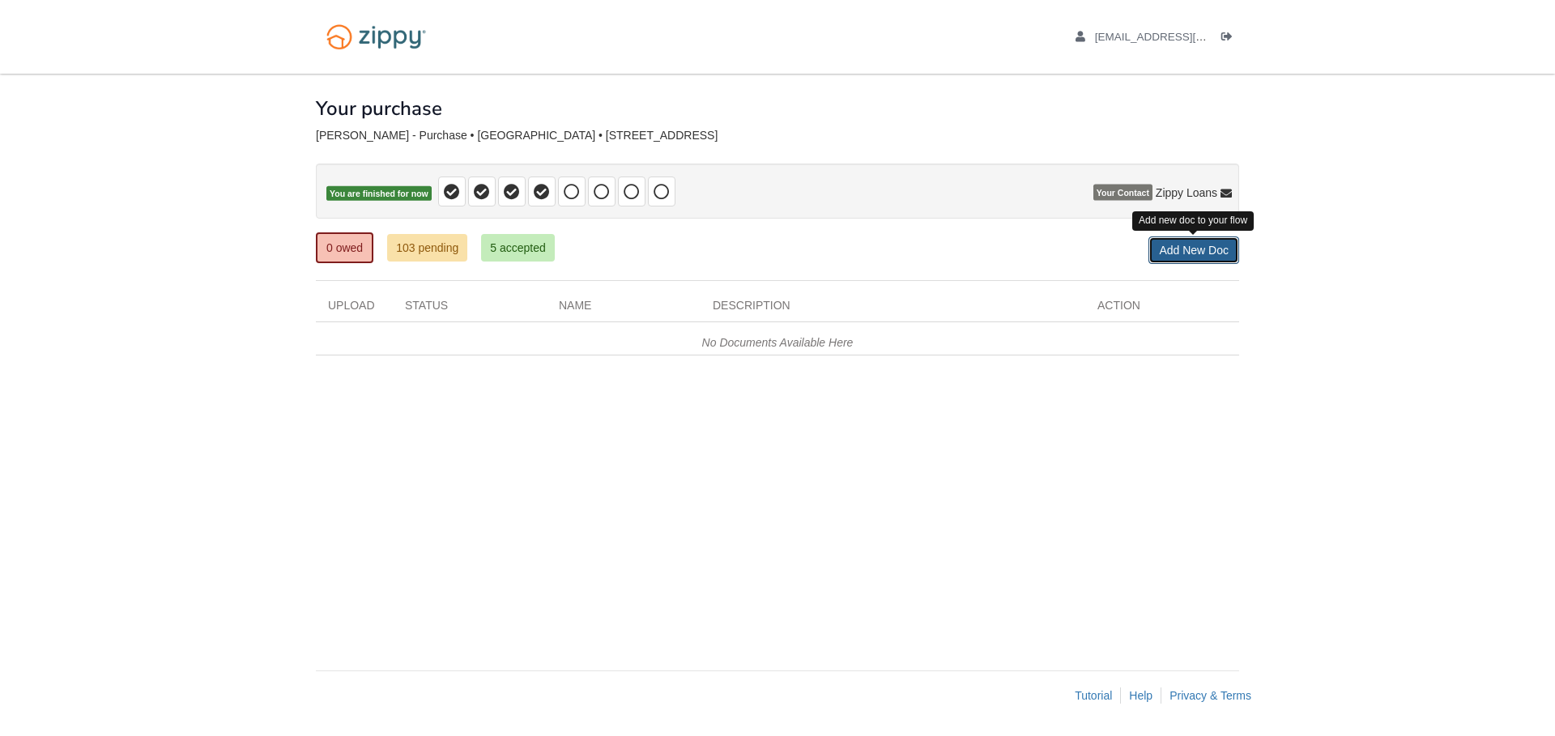
click at [1169, 260] on link "Add New Doc" at bounding box center [1193, 250] width 91 height 28
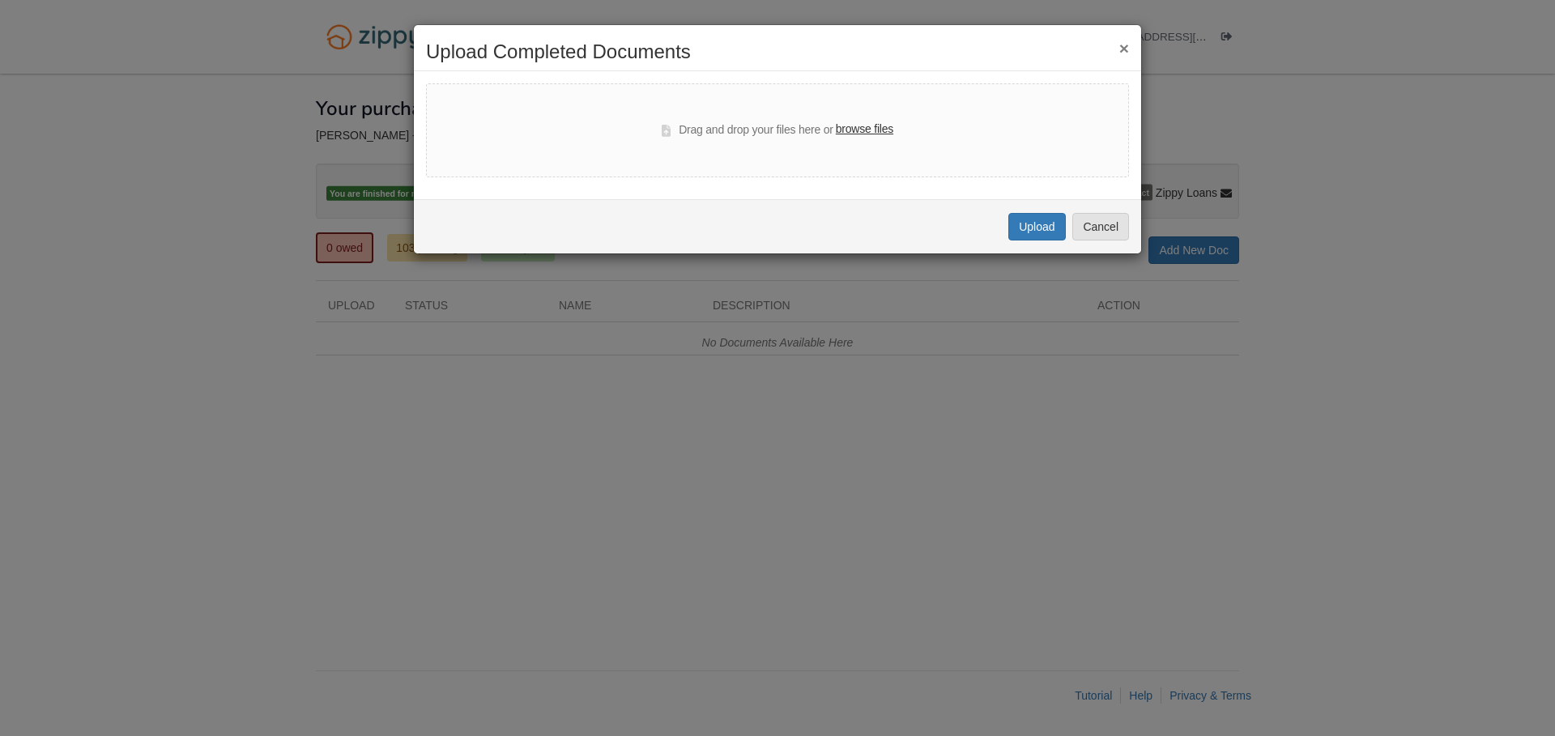
click at [854, 133] on label "browse files" at bounding box center [864, 130] width 57 height 18
click at [0, 0] on input "browse files" at bounding box center [0, 0] width 0 height 0
select select "****"
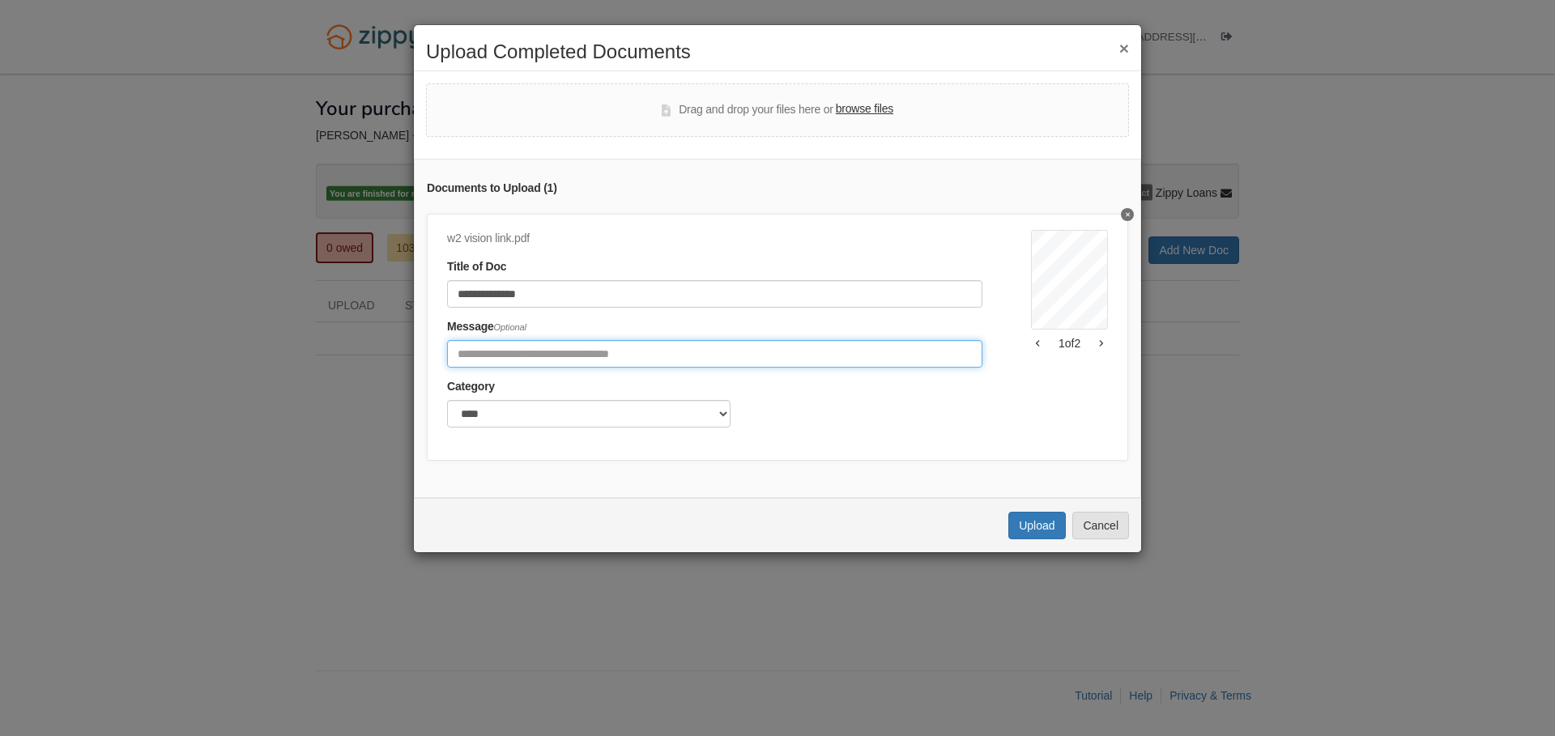
click at [601, 355] on input "Include any comments on this document" at bounding box center [714, 354] width 535 height 28
type input "**********"
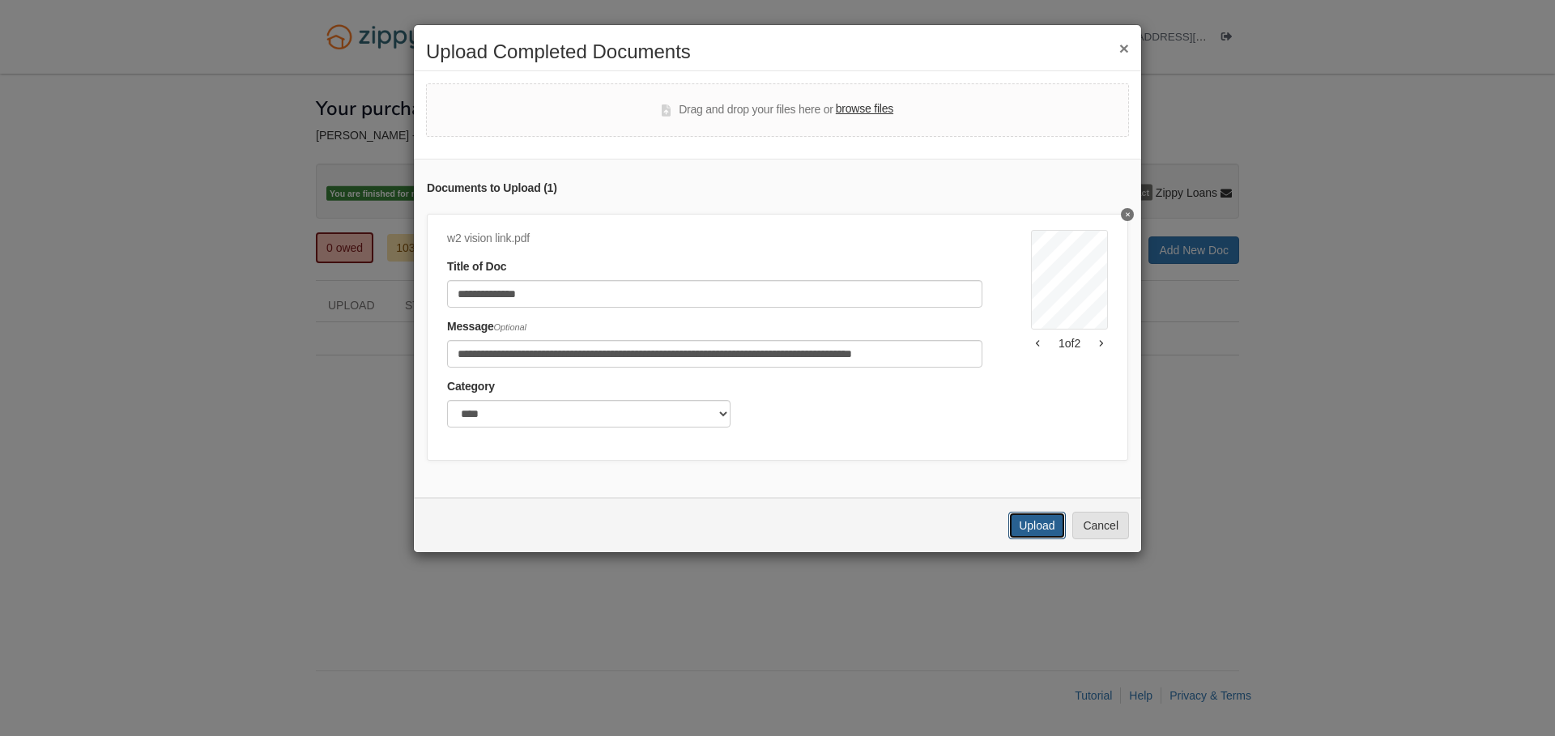
click at [1047, 521] on button "Upload" at bounding box center [1036, 526] width 57 height 28
